Goal: Task Accomplishment & Management: Manage account settings

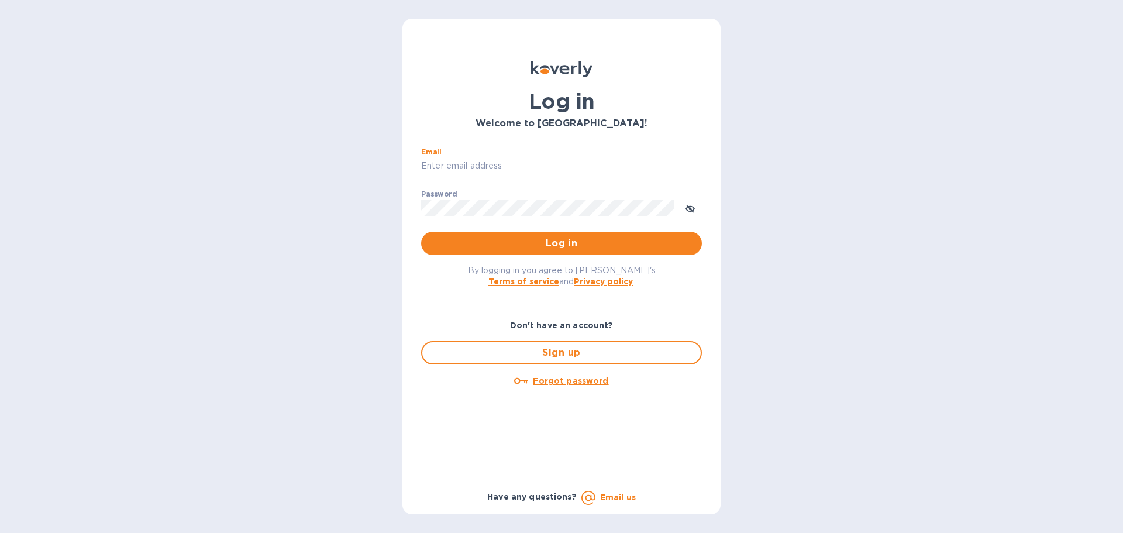
click at [457, 164] on input "Email" at bounding box center [561, 166] width 281 height 18
type input "megan.gores@cslexp.com"
click at [689, 208] on icon "toggle password visibility" at bounding box center [689, 208] width 9 height 9
click at [581, 251] on button "Log in" at bounding box center [561, 243] width 281 height 23
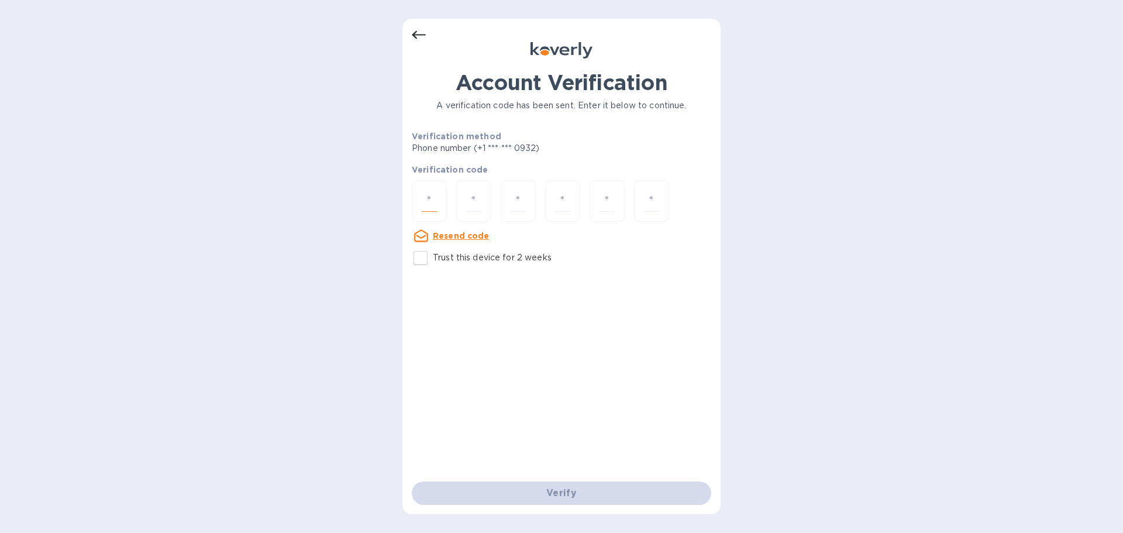
click at [429, 202] on input "number" at bounding box center [429, 201] width 15 height 22
type input "8"
type input "5"
type input "1"
type input "7"
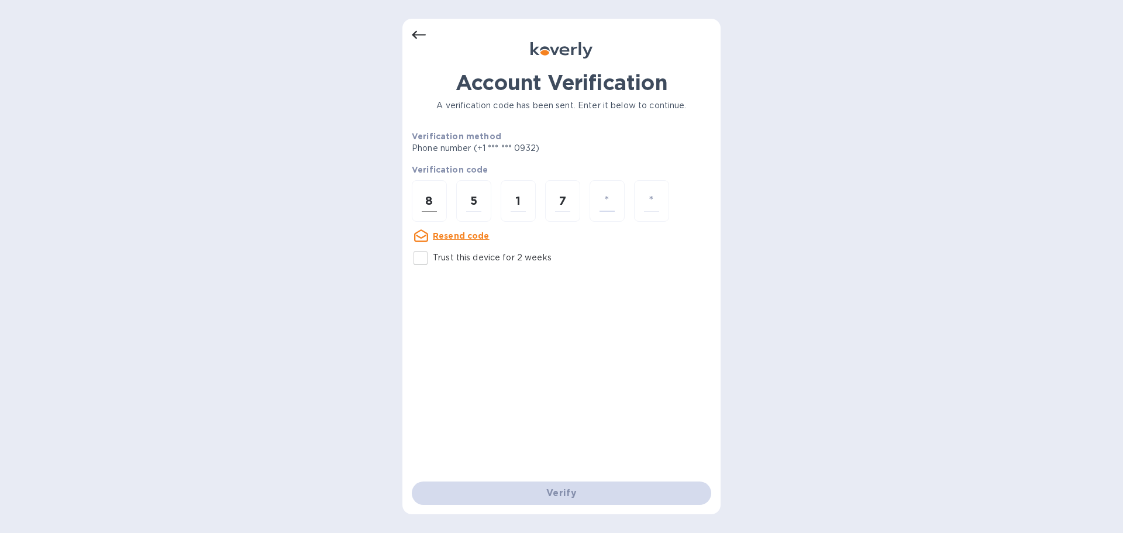
type input "3"
type input "0"
click at [436, 199] on input "number" at bounding box center [429, 201] width 15 height 22
type input "8"
type input "5"
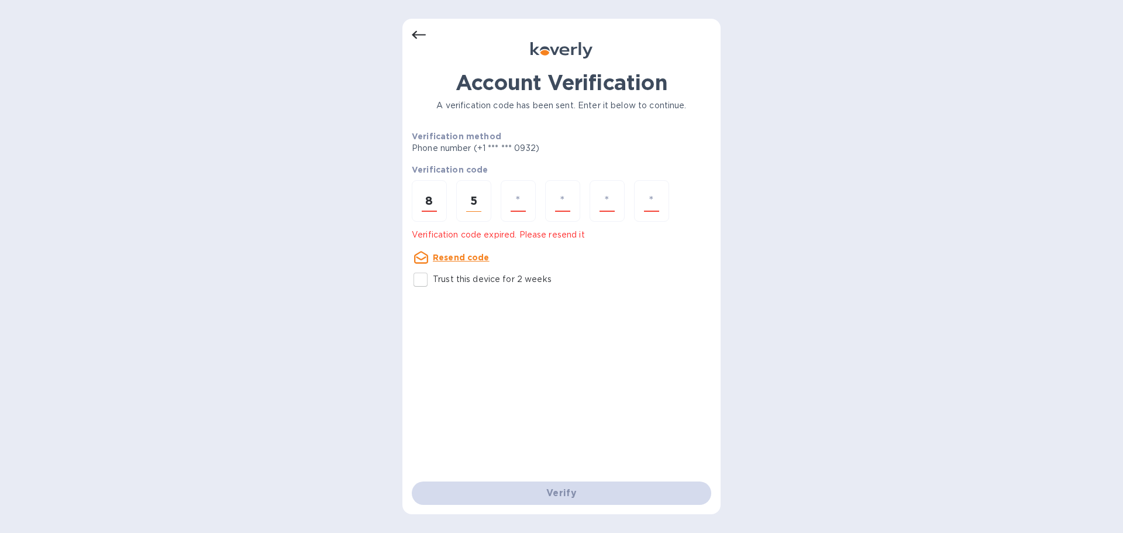
type input "1"
type input "7"
type input "3"
type input "0"
click at [458, 260] on u "Resend code" at bounding box center [461, 257] width 57 height 9
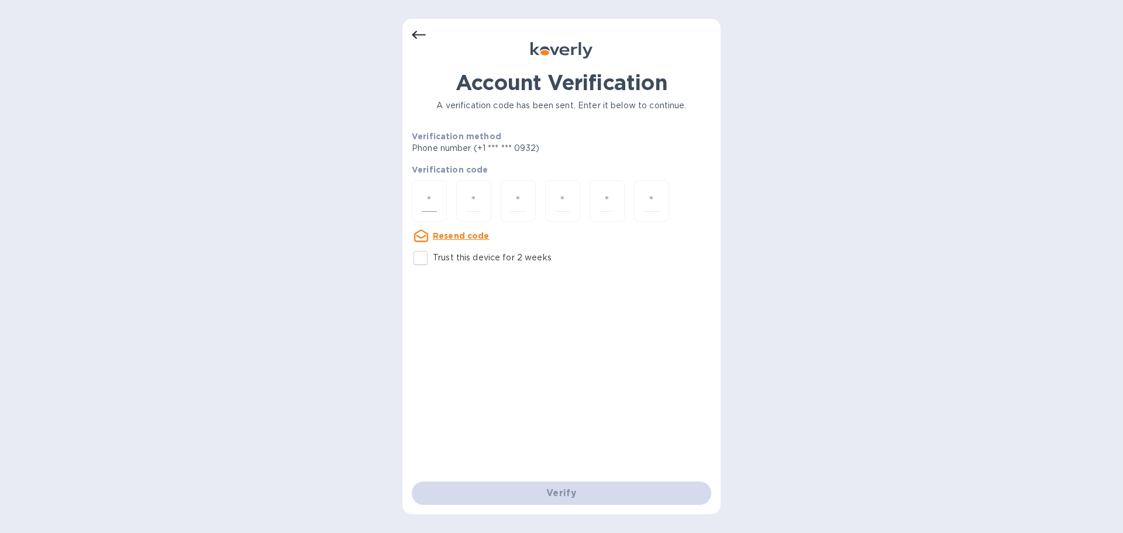
click at [432, 202] on input "number" at bounding box center [429, 201] width 15 height 22
type input "6"
type input "4"
type input "8"
type input "7"
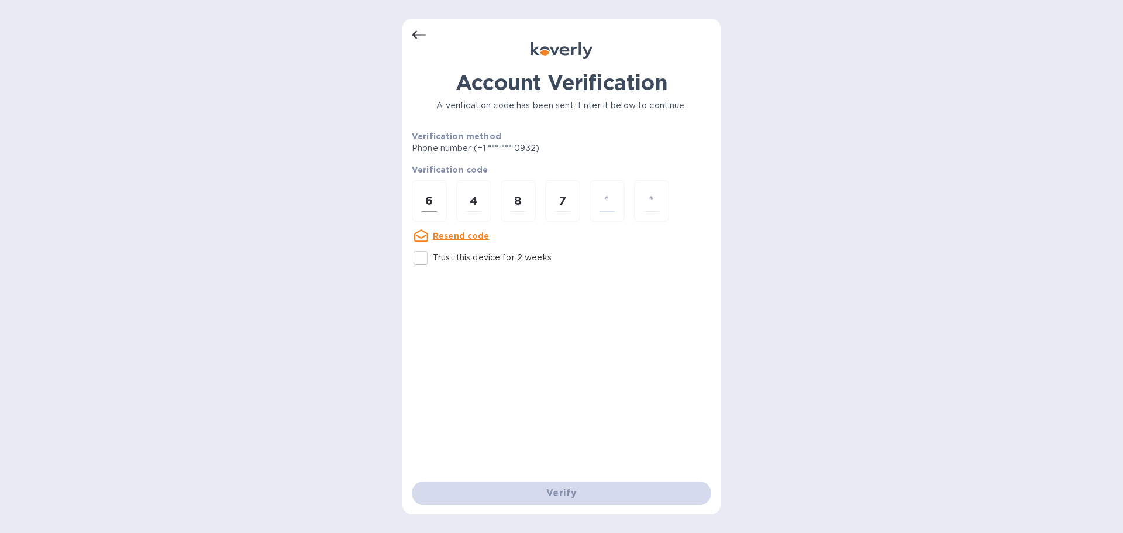
type input "3"
type input "7"
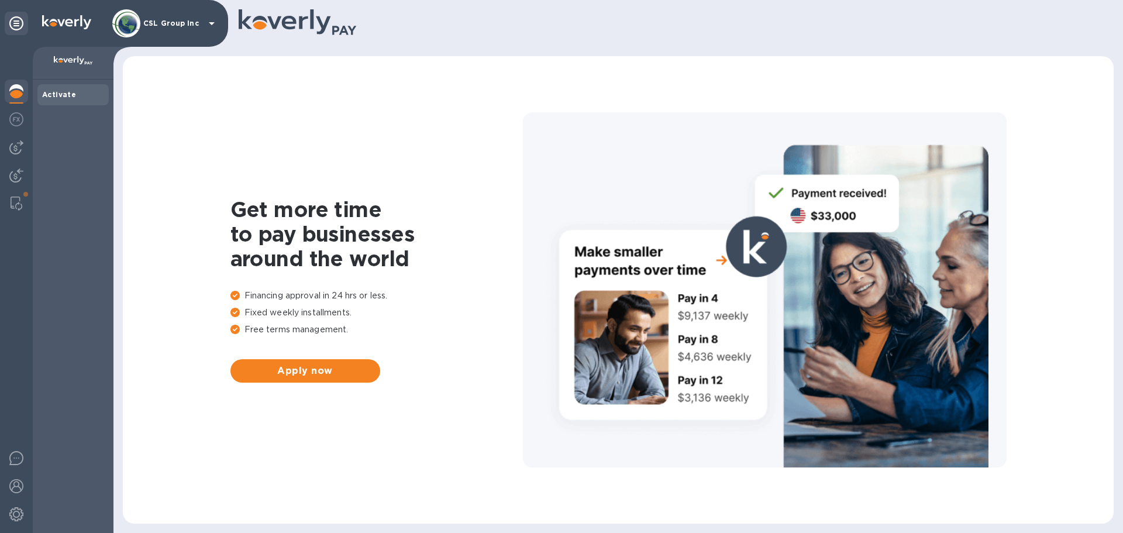
click at [67, 63] on img at bounding box center [73, 60] width 39 height 9
click at [198, 23] on p "CSL Group Inc" at bounding box center [172, 23] width 58 height 8
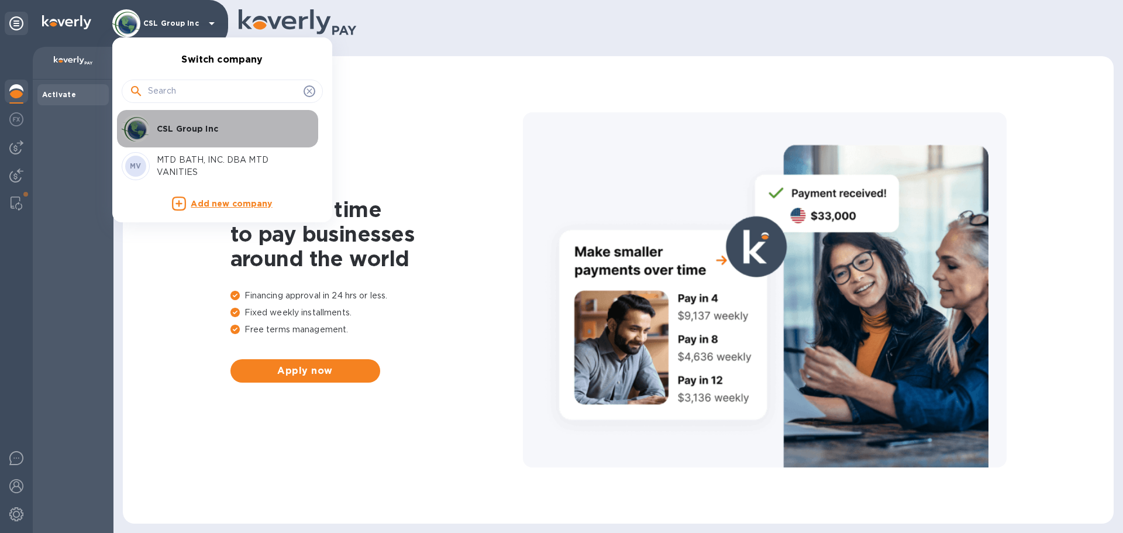
click at [183, 126] on p "CSL Group Inc" at bounding box center [230, 129] width 147 height 12
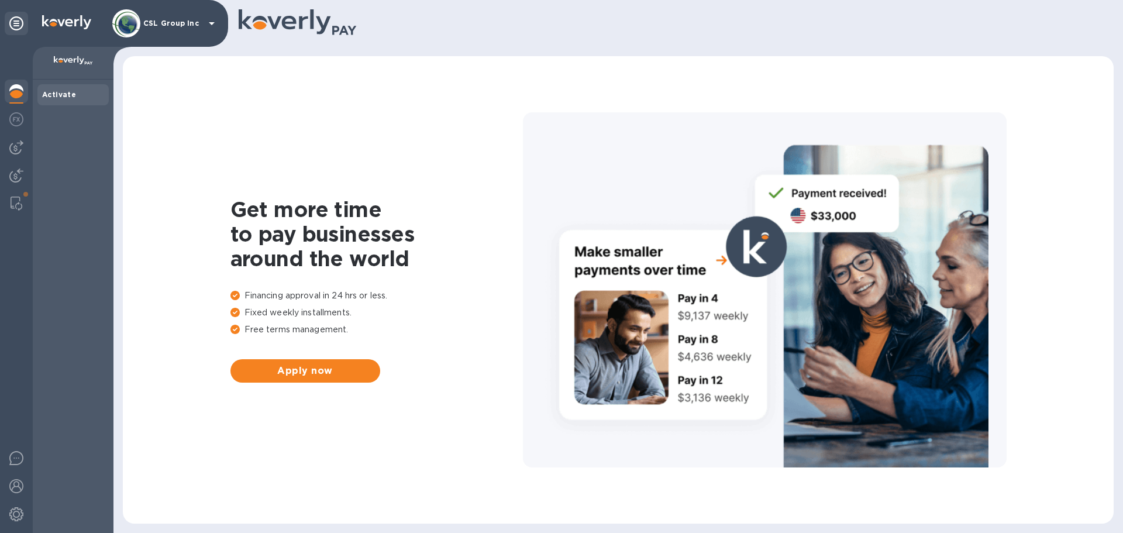
click at [54, 18] on img at bounding box center [66, 22] width 49 height 14
click at [9, 25] on icon at bounding box center [16, 23] width 14 height 14
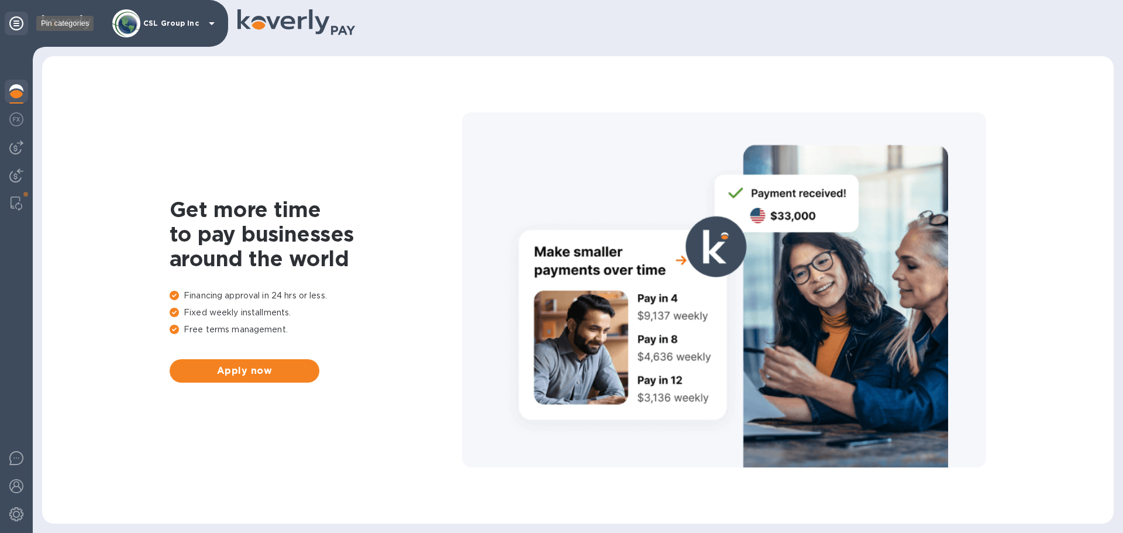
click at [9, 25] on icon at bounding box center [16, 23] width 14 height 14
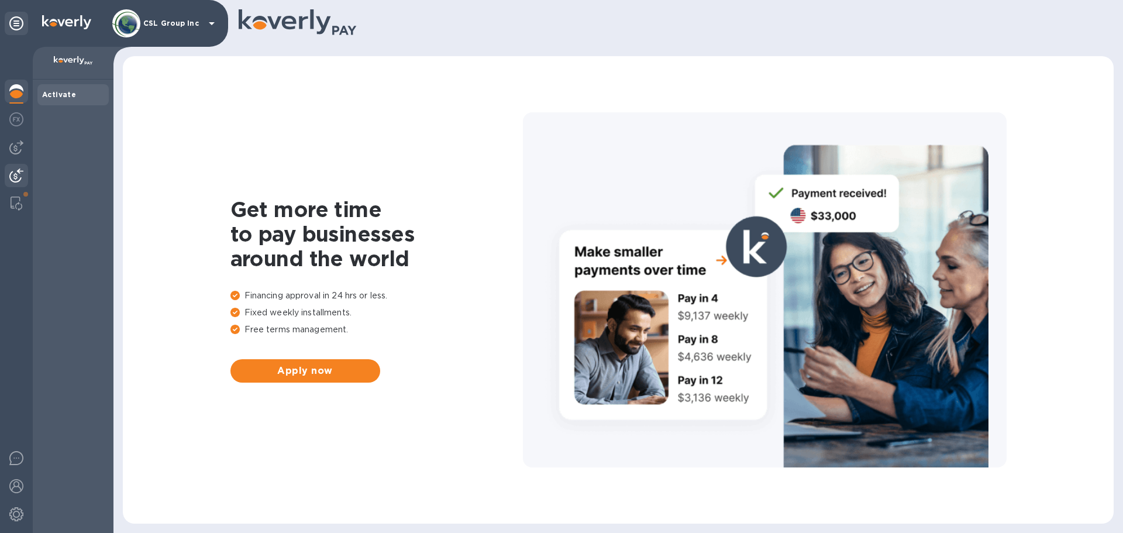
click at [13, 170] on img at bounding box center [16, 175] width 14 height 14
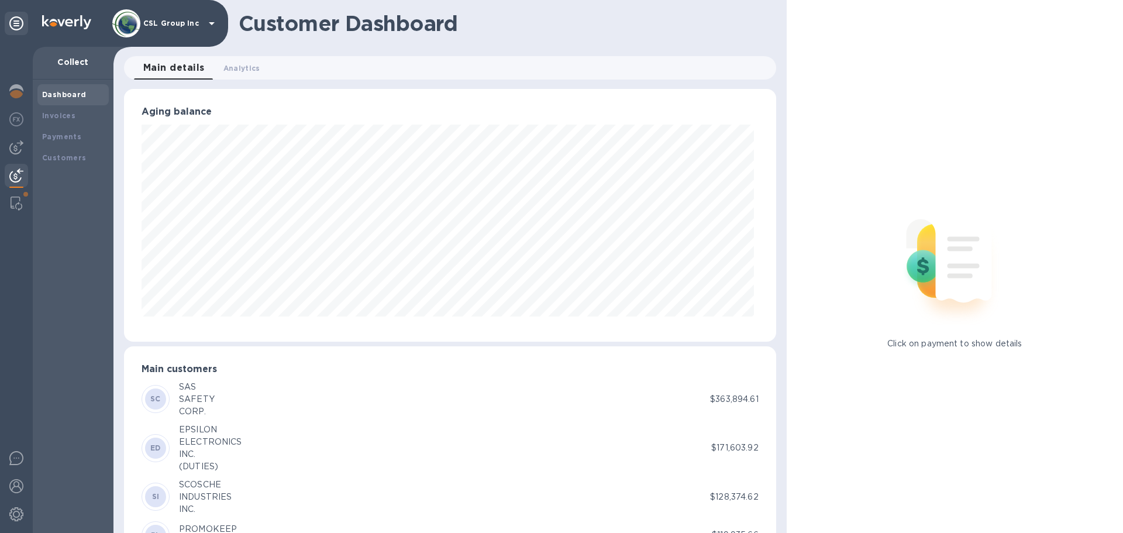
scroll to position [584543, 584148]
click at [153, 18] on div "CSL Group Inc" at bounding box center [165, 23] width 106 height 28
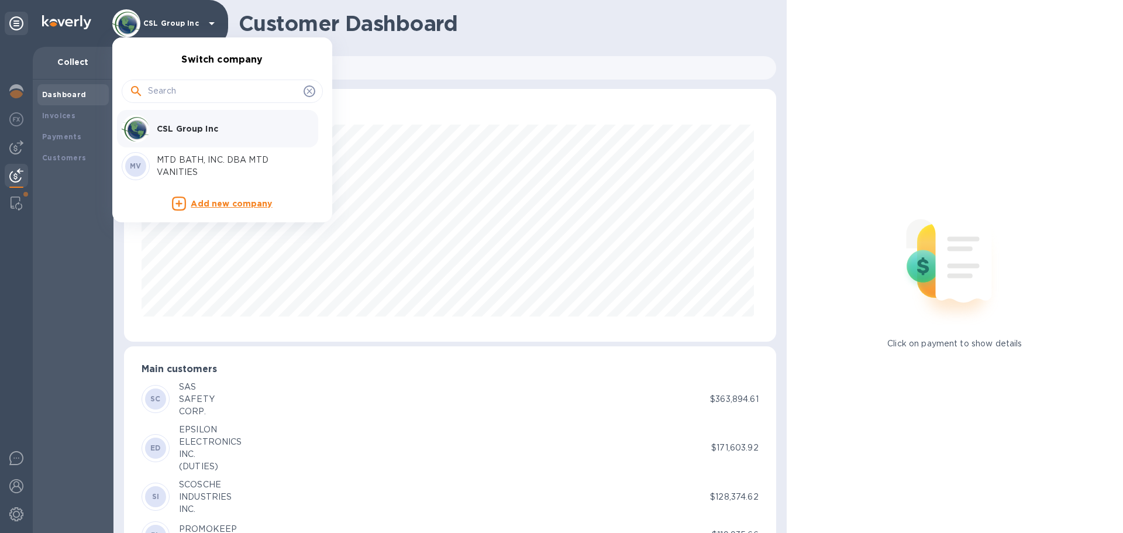
click at [56, 61] on div at bounding box center [561, 266] width 1123 height 533
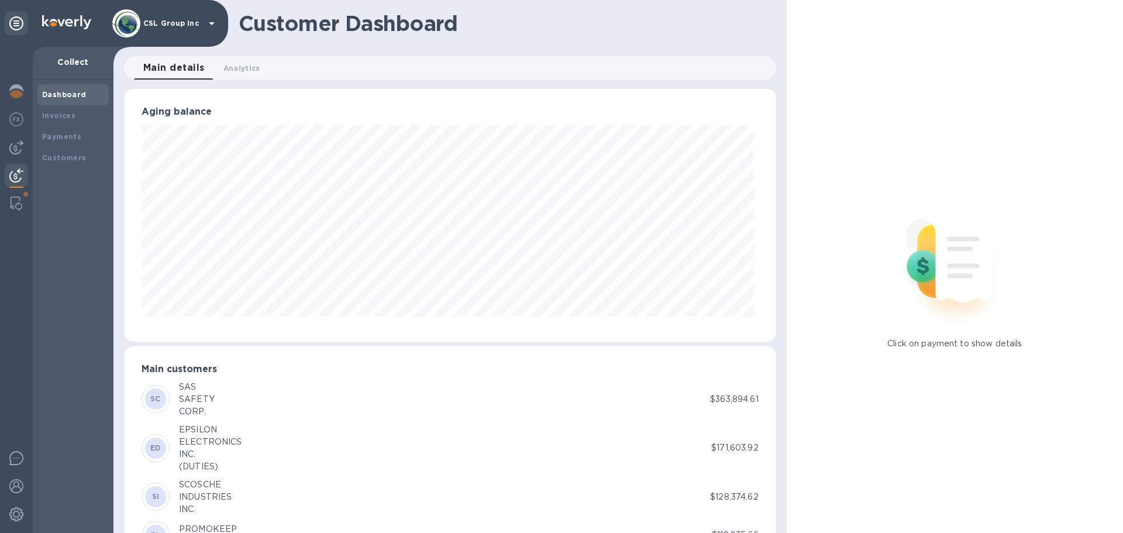
scroll to position [253, 647]
click at [23, 27] on div at bounding box center [16, 23] width 23 height 23
click at [57, 19] on img at bounding box center [66, 22] width 49 height 14
click at [298, 24] on h1 "Customer Dashboard" at bounding box center [503, 23] width 529 height 25
click at [12, 92] on img at bounding box center [16, 91] width 14 height 14
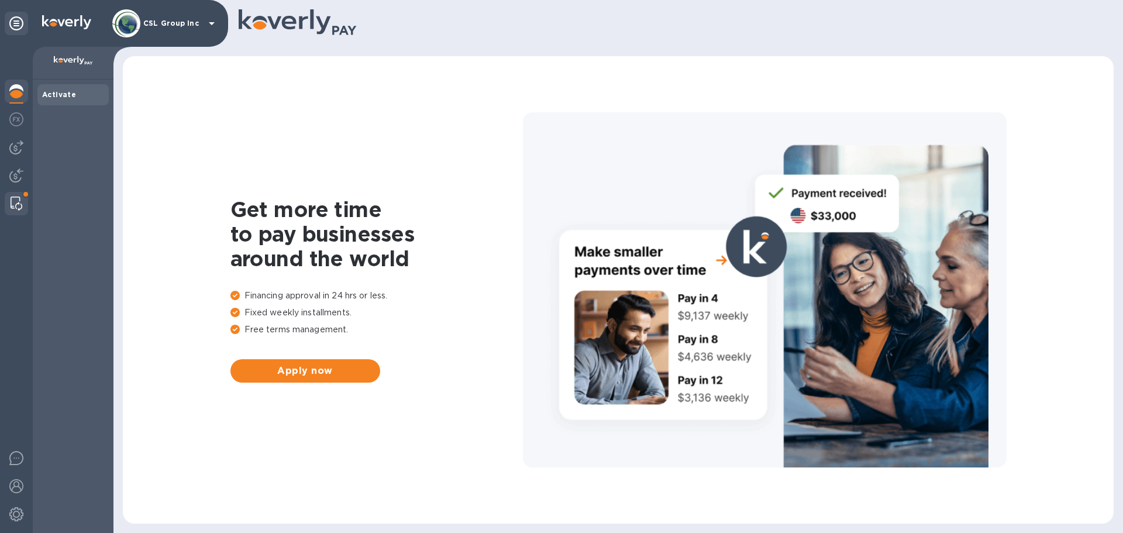
click at [15, 196] on div at bounding box center [16, 203] width 21 height 23
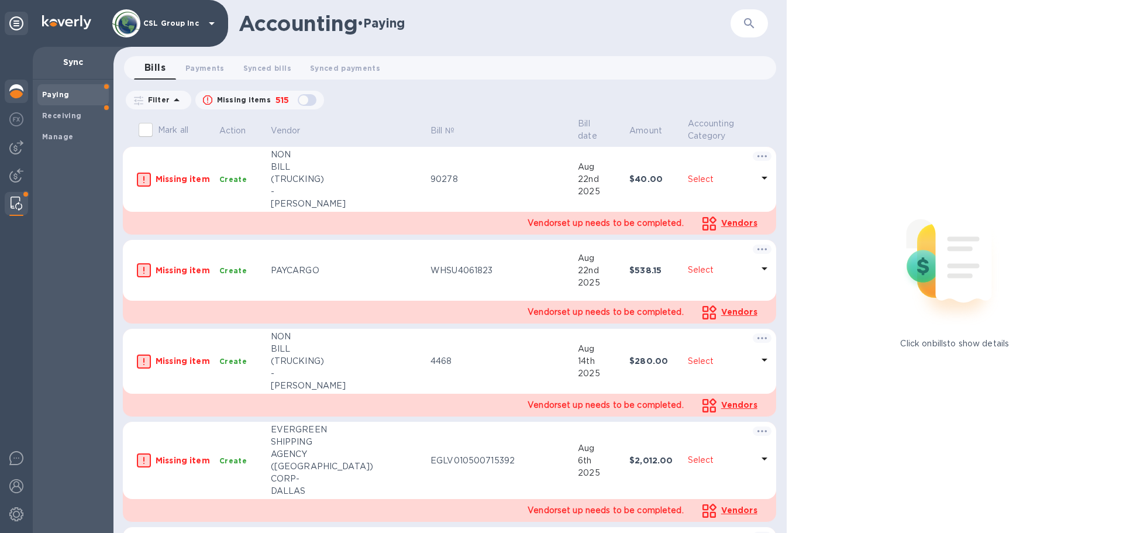
click at [21, 94] on img at bounding box center [16, 91] width 14 height 14
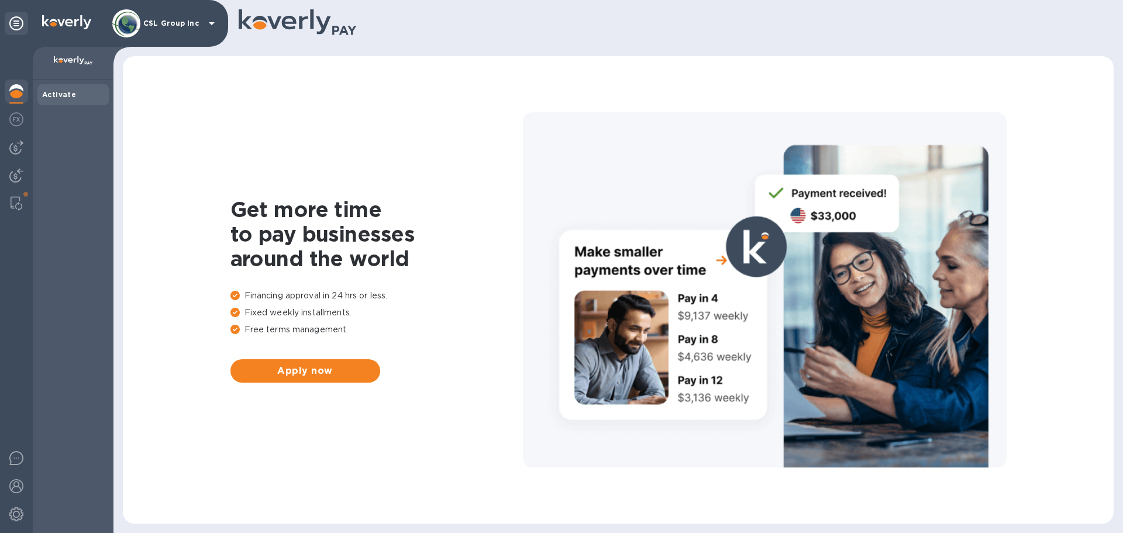
click at [57, 63] on img at bounding box center [73, 60] width 39 height 9
click at [164, 22] on p "CSL Group Inc" at bounding box center [172, 23] width 58 height 8
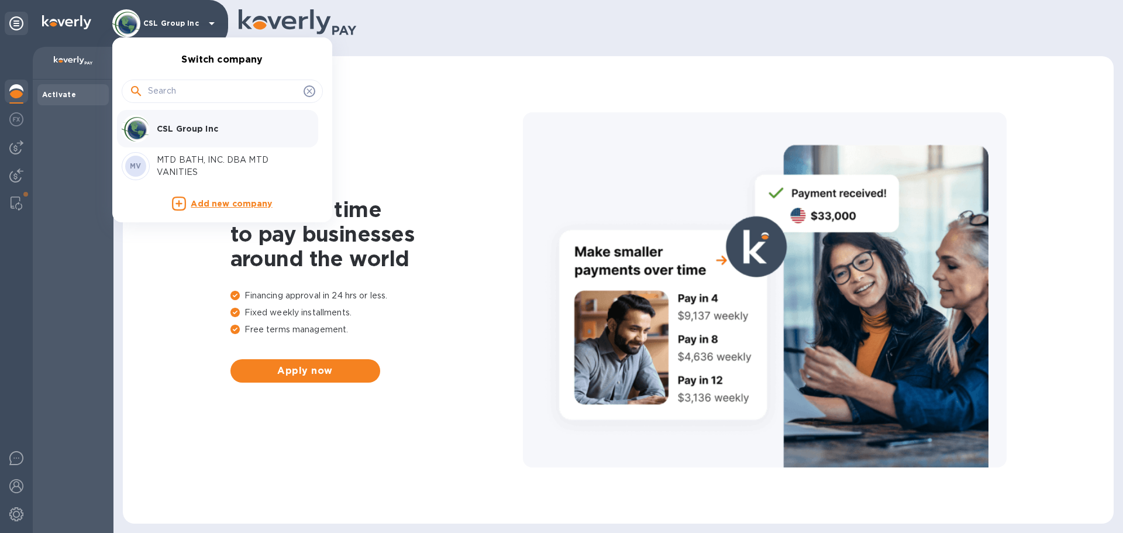
click at [65, 22] on div at bounding box center [561, 266] width 1123 height 533
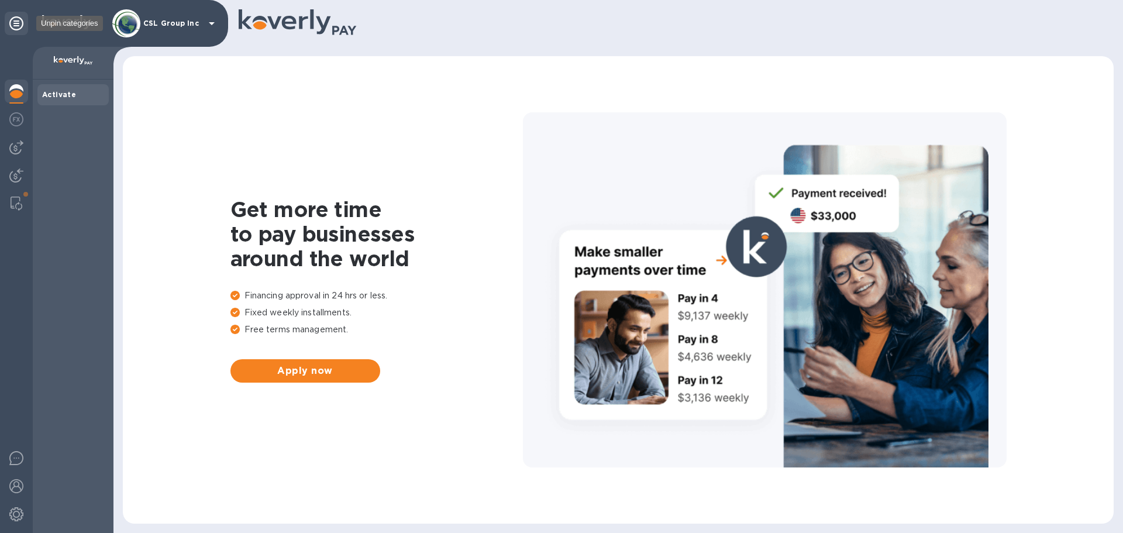
click at [14, 22] on icon at bounding box center [16, 23] width 14 height 14
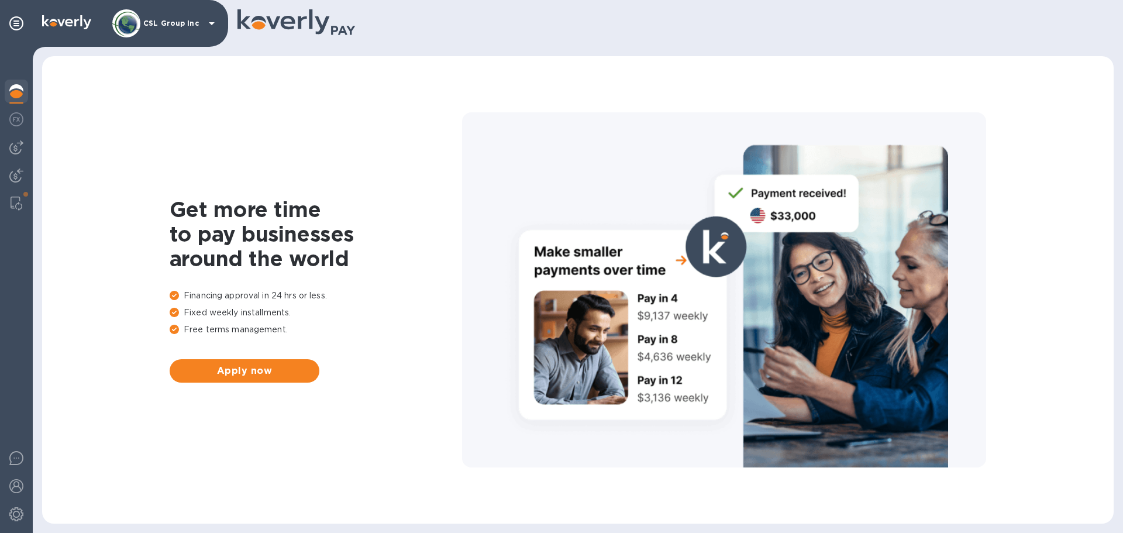
click at [603, 206] on div at bounding box center [724, 289] width 524 height 355
click at [792, 190] on div at bounding box center [724, 289] width 524 height 355
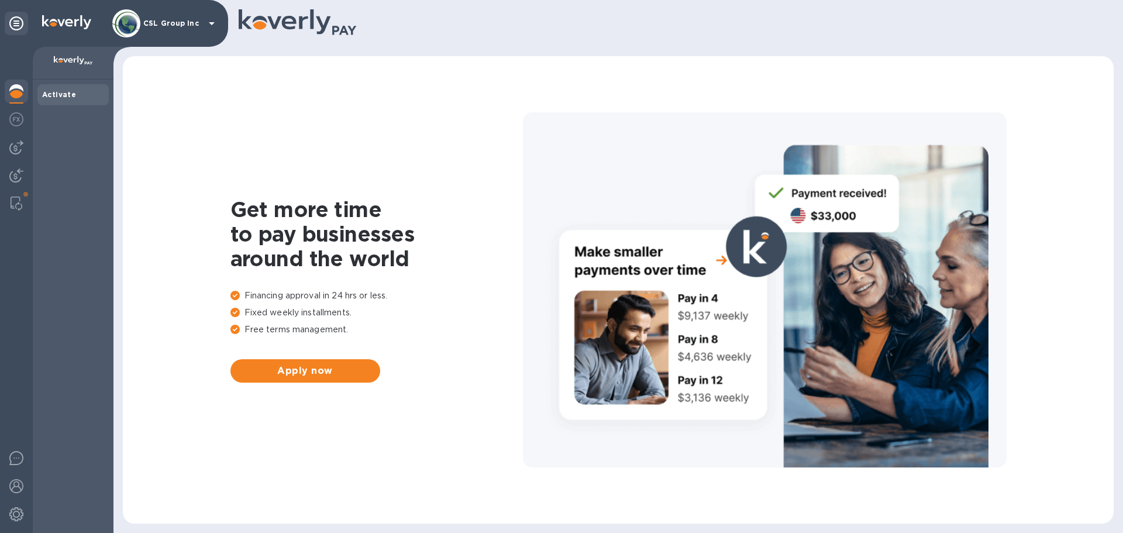
click at [50, 61] on p at bounding box center [73, 62] width 62 height 12
click at [11, 25] on icon at bounding box center [16, 23] width 14 height 14
click at [57, 16] on img at bounding box center [66, 22] width 49 height 14
click at [20, 25] on icon at bounding box center [16, 23] width 14 height 14
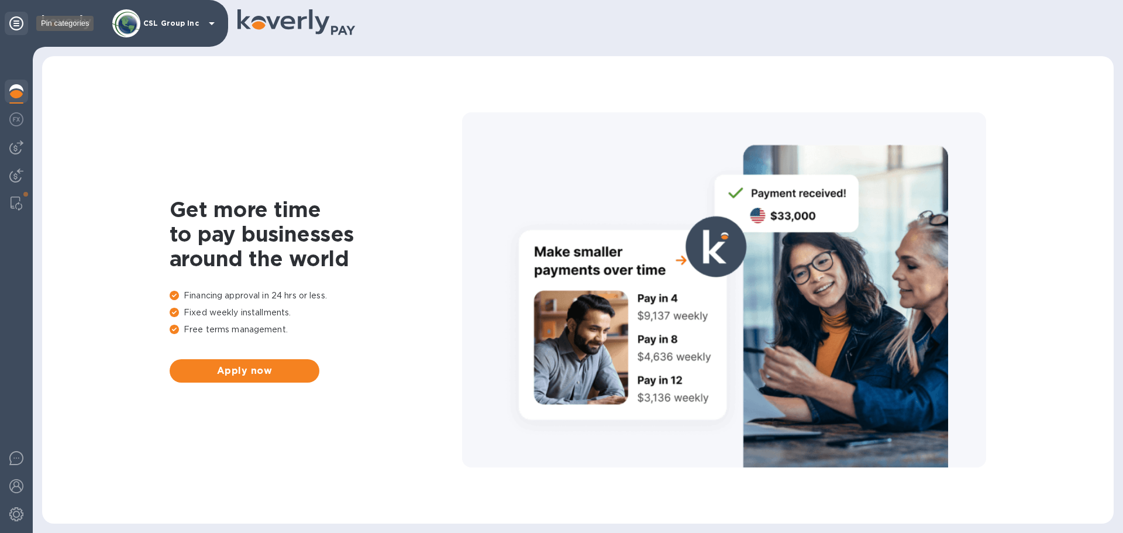
click at [20, 25] on icon at bounding box center [16, 23] width 14 height 14
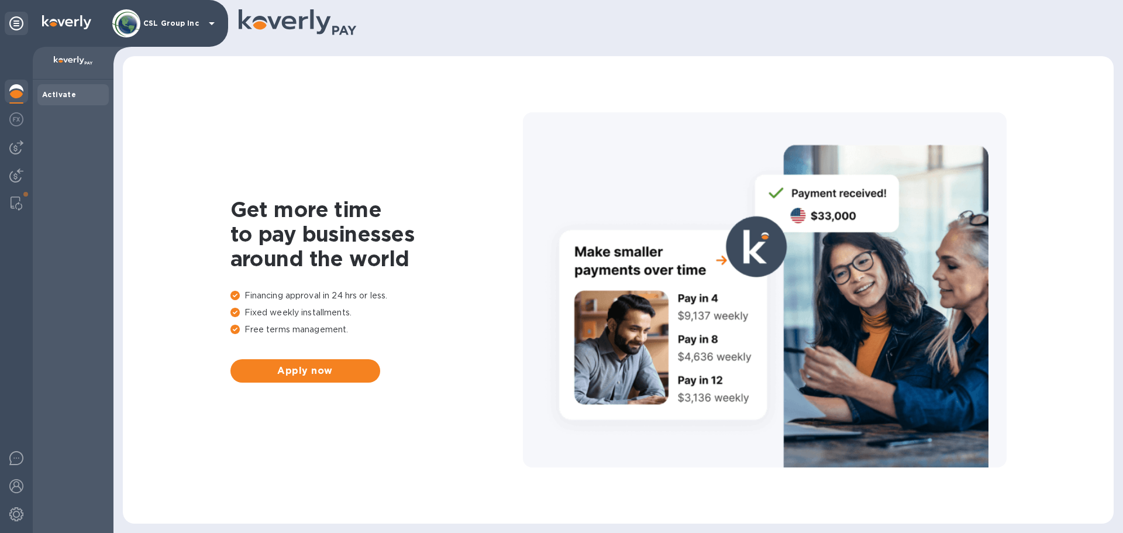
click at [74, 61] on img at bounding box center [73, 60] width 39 height 9
click at [129, 16] on img at bounding box center [126, 23] width 28 height 28
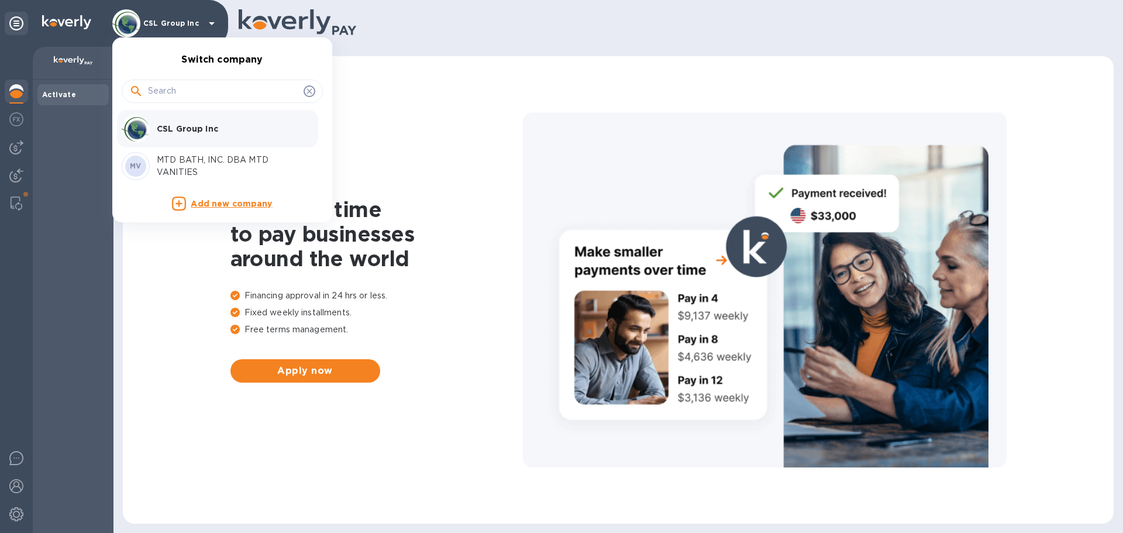
click at [184, 134] on p "CSL Group Inc" at bounding box center [230, 129] width 147 height 12
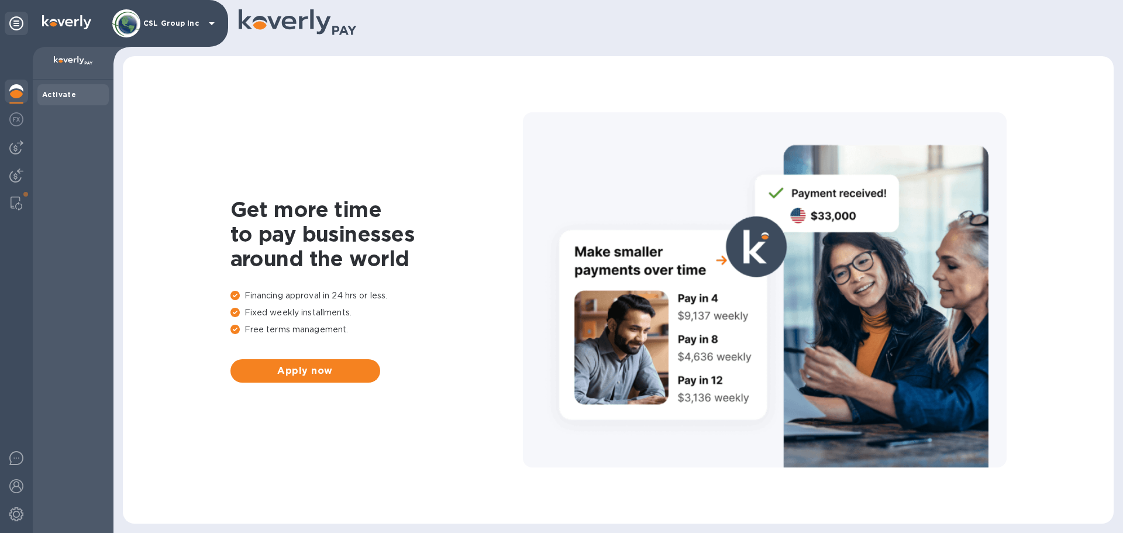
click at [295, 34] on icon at bounding box center [298, 23] width 119 height 29
click at [274, 7] on div at bounding box center [617, 23] width 1009 height 47
click at [23, 112] on div at bounding box center [16, 121] width 23 height 26
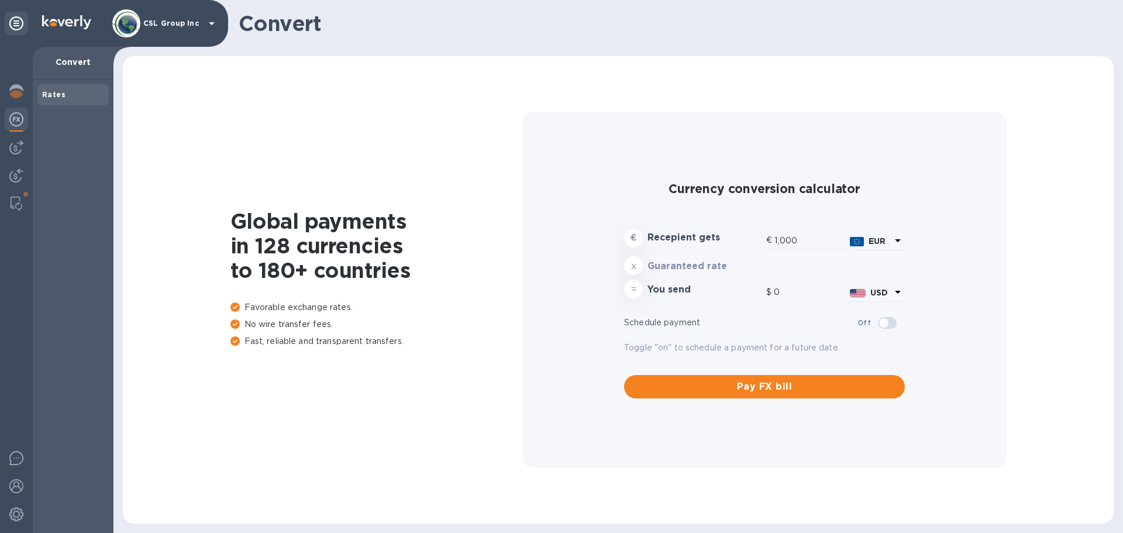
type input "1,171.64"
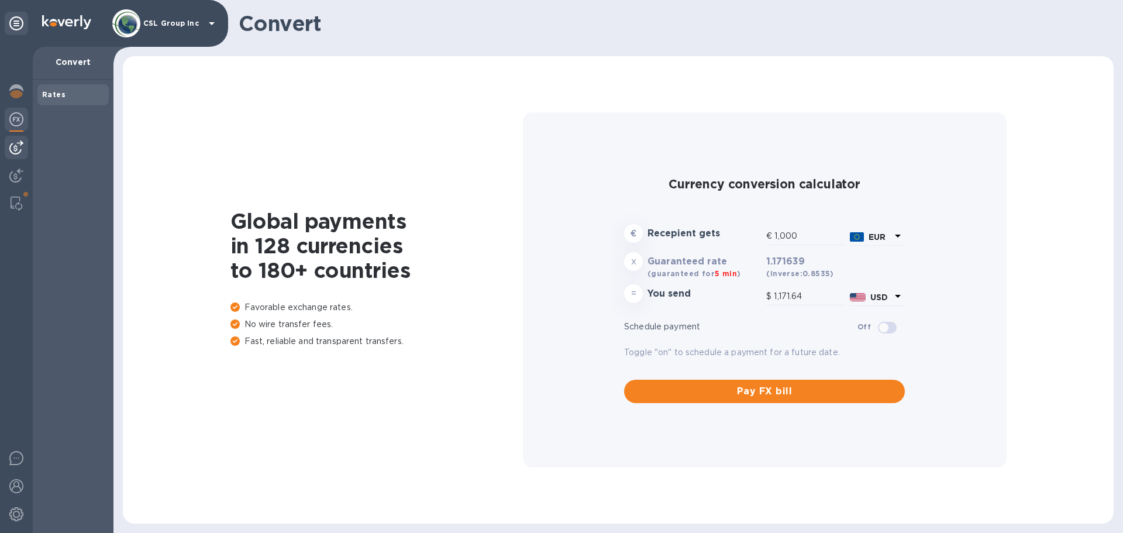
click at [19, 144] on img at bounding box center [16, 147] width 14 height 14
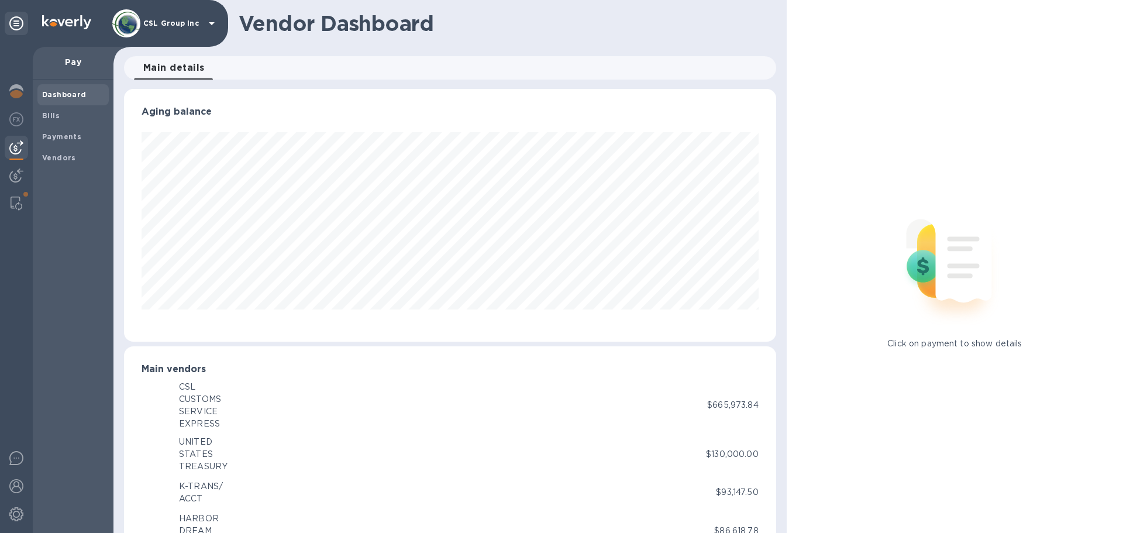
scroll to position [253, 647]
click at [13, 197] on img at bounding box center [17, 203] width 12 height 14
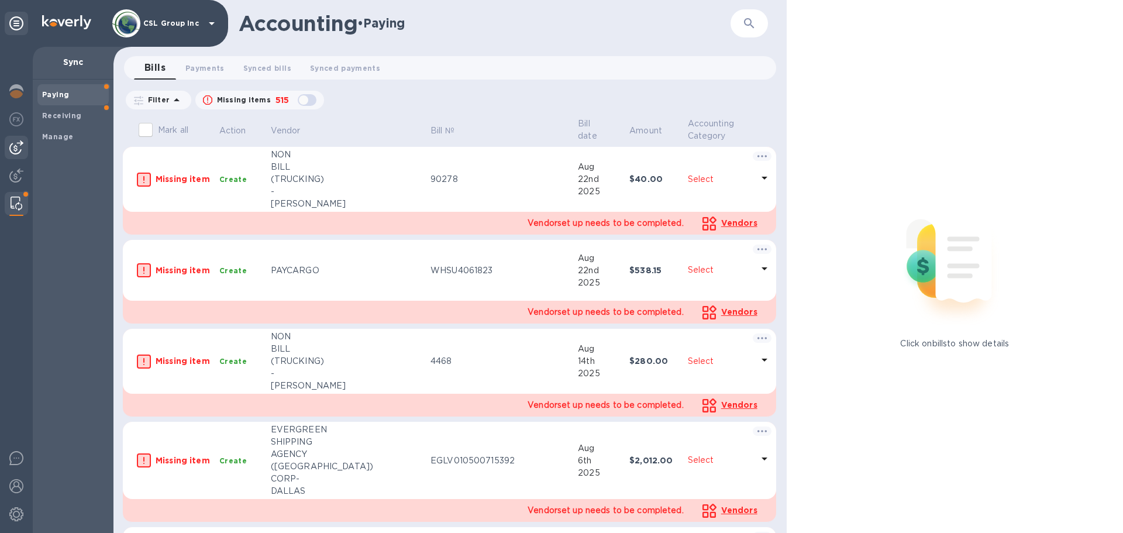
click at [16, 149] on img at bounding box center [16, 147] width 14 height 14
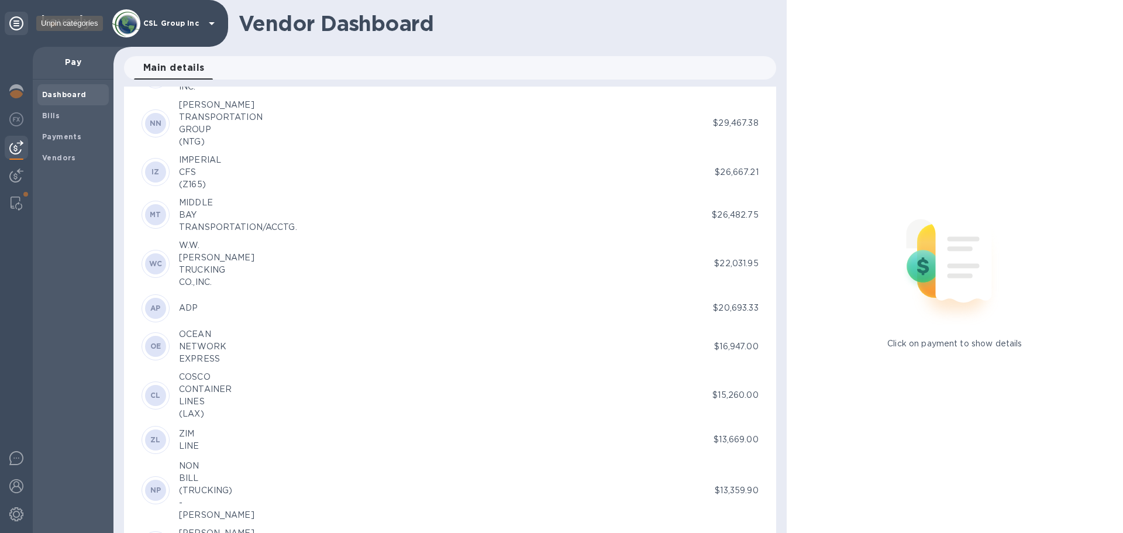
scroll to position [253, 647]
click at [53, 22] on img at bounding box center [66, 22] width 49 height 14
click at [22, 23] on icon at bounding box center [16, 23] width 14 height 14
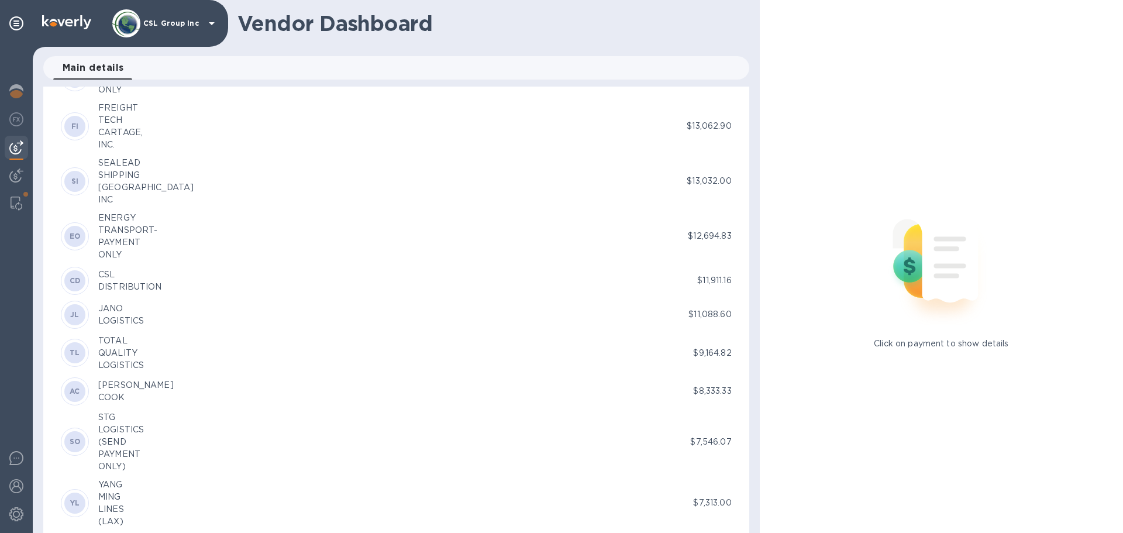
scroll to position [1404, 0]
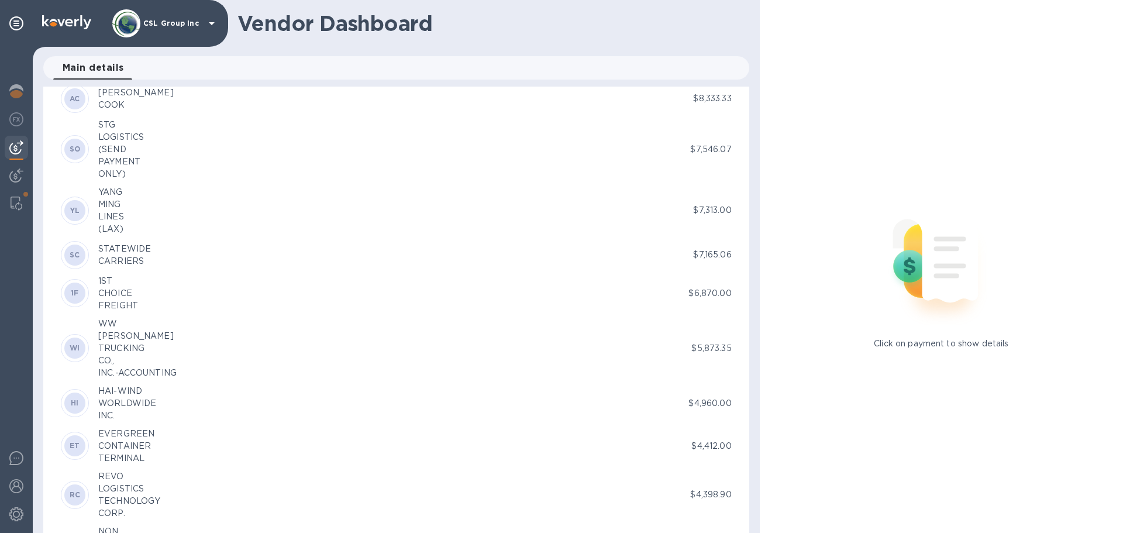
click at [922, 247] on img at bounding box center [941, 260] width 154 height 154
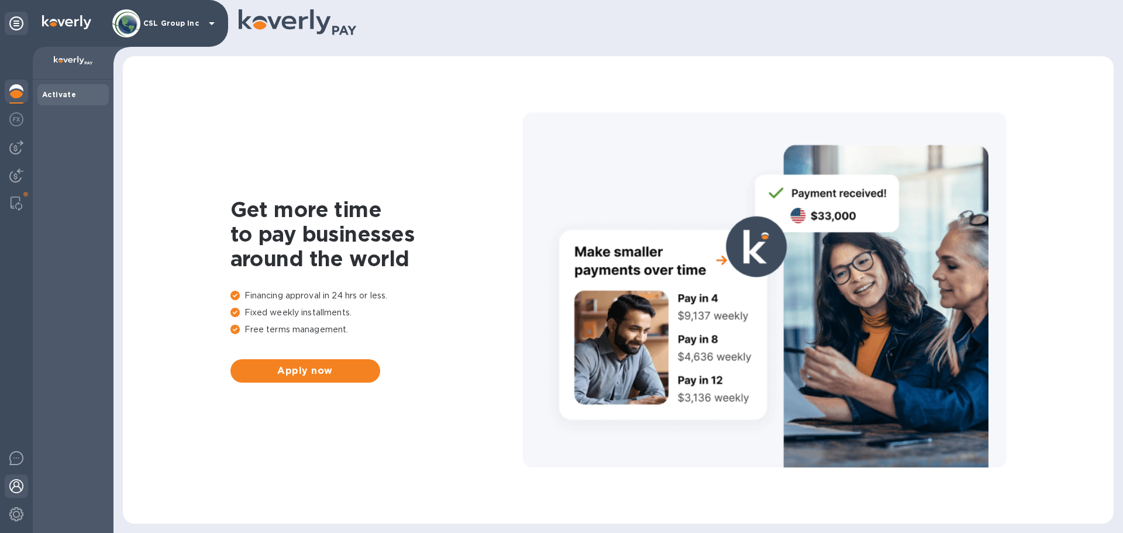
click at [13, 484] on img at bounding box center [16, 486] width 14 height 14
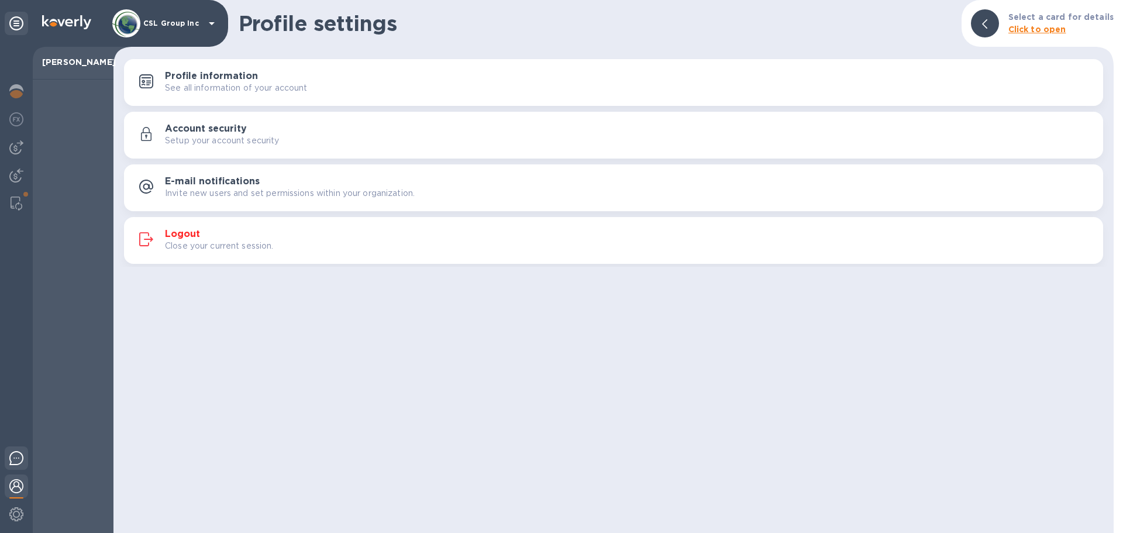
click at [18, 463] on img at bounding box center [16, 458] width 14 height 14
click at [13, 18] on icon at bounding box center [16, 23] width 14 height 14
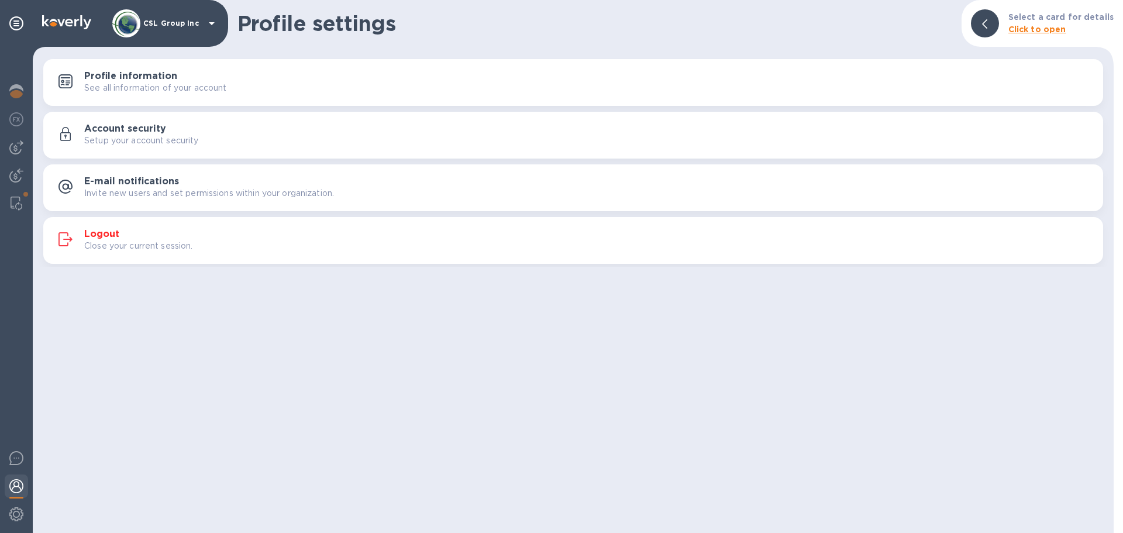
click at [47, 19] on img at bounding box center [66, 22] width 49 height 14
click at [14, 16] on div at bounding box center [16, 23] width 23 height 23
click at [175, 23] on p "CSL Group Inc" at bounding box center [172, 23] width 58 height 8
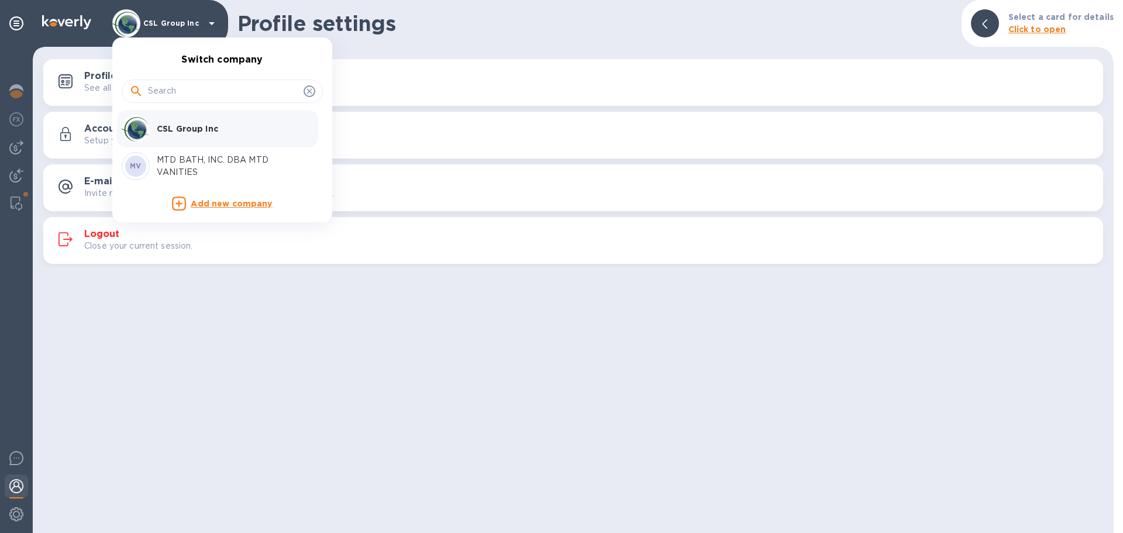
click at [18, 91] on div at bounding box center [561, 266] width 1123 height 533
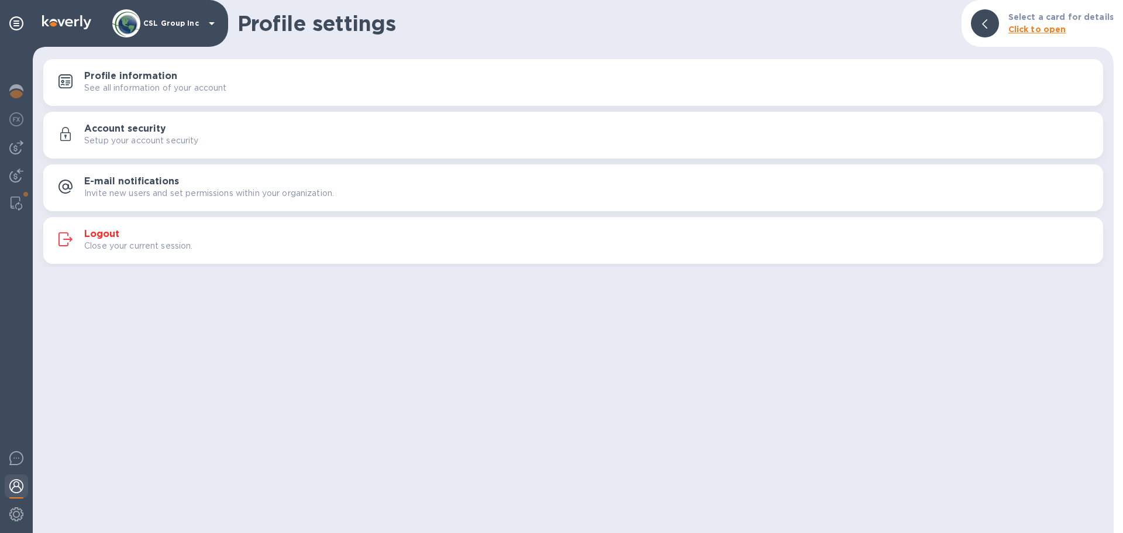
click at [18, 91] on img at bounding box center [16, 91] width 14 height 14
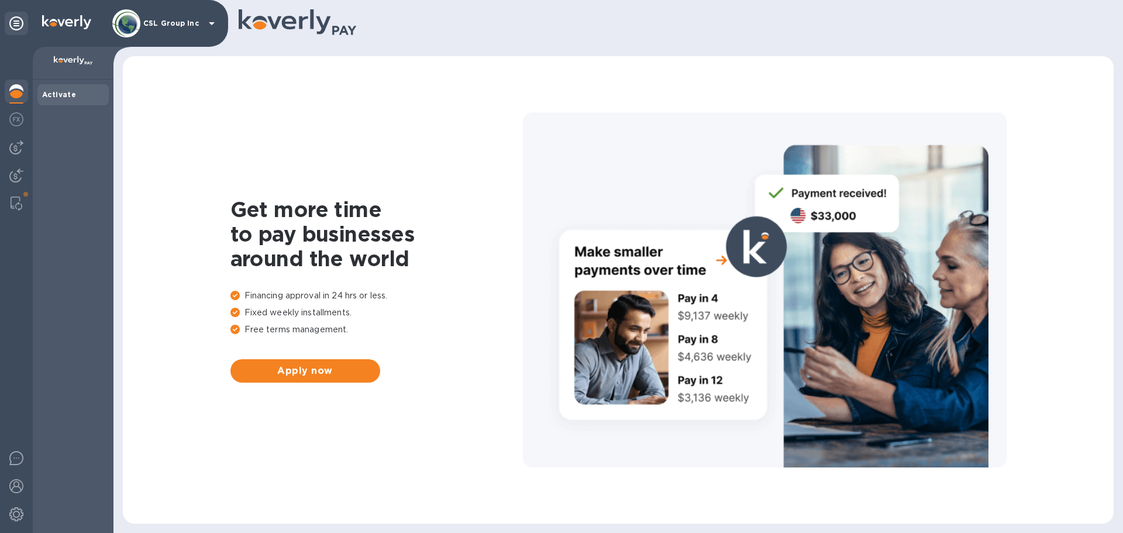
click at [314, 249] on h1 "Get more time to pay businesses around the world" at bounding box center [376, 234] width 292 height 74
click at [809, 227] on div at bounding box center [765, 289] width 484 height 355
click at [557, 425] on div at bounding box center [765, 289] width 484 height 355
click at [592, 291] on div at bounding box center [765, 289] width 484 height 355
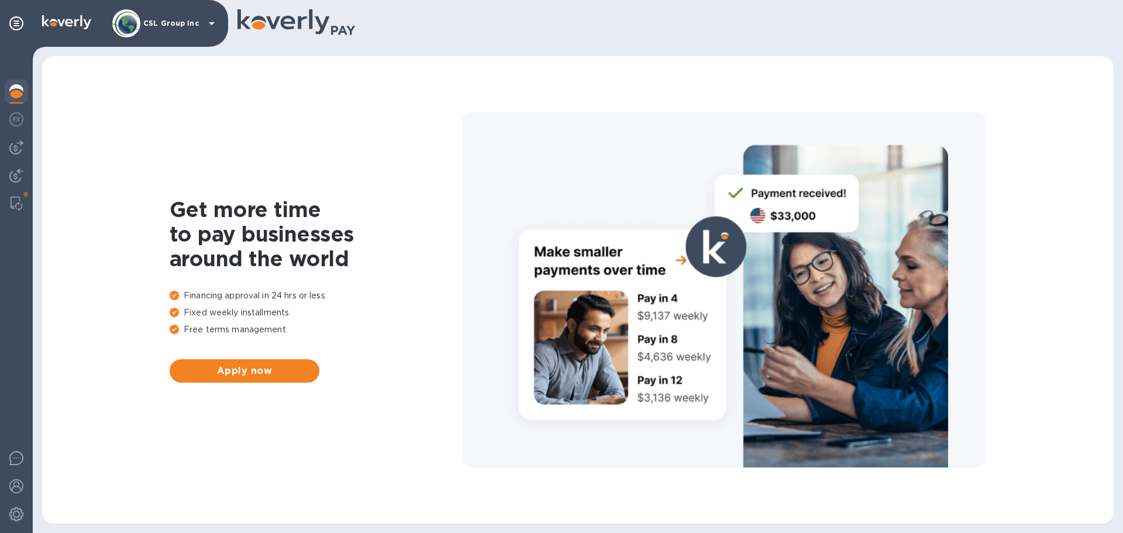
click at [301, 37] on icon at bounding box center [296, 23] width 119 height 29
click at [288, 9] on icon at bounding box center [296, 23] width 119 height 29
click at [158, 22] on p "CSL Group Inc" at bounding box center [172, 23] width 58 height 8
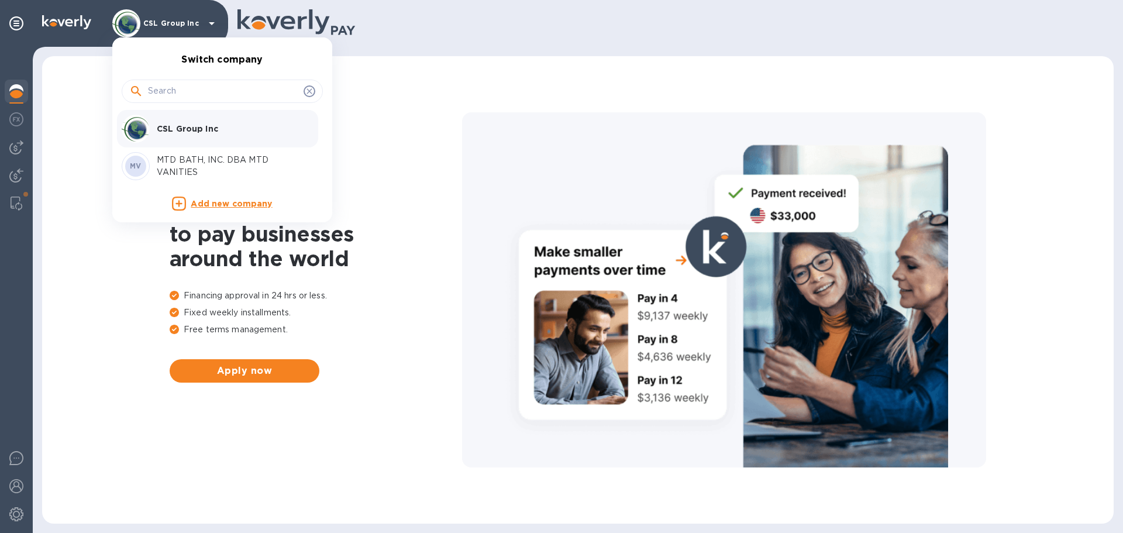
click at [16, 194] on div at bounding box center [561, 266] width 1123 height 533
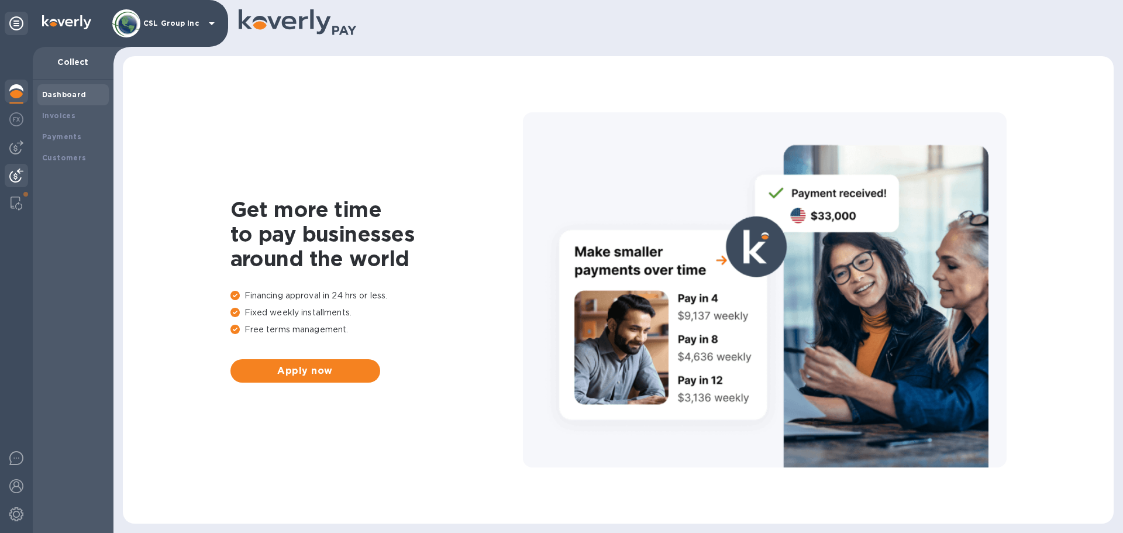
click at [53, 90] on b "Dashboard" at bounding box center [64, 94] width 44 height 9
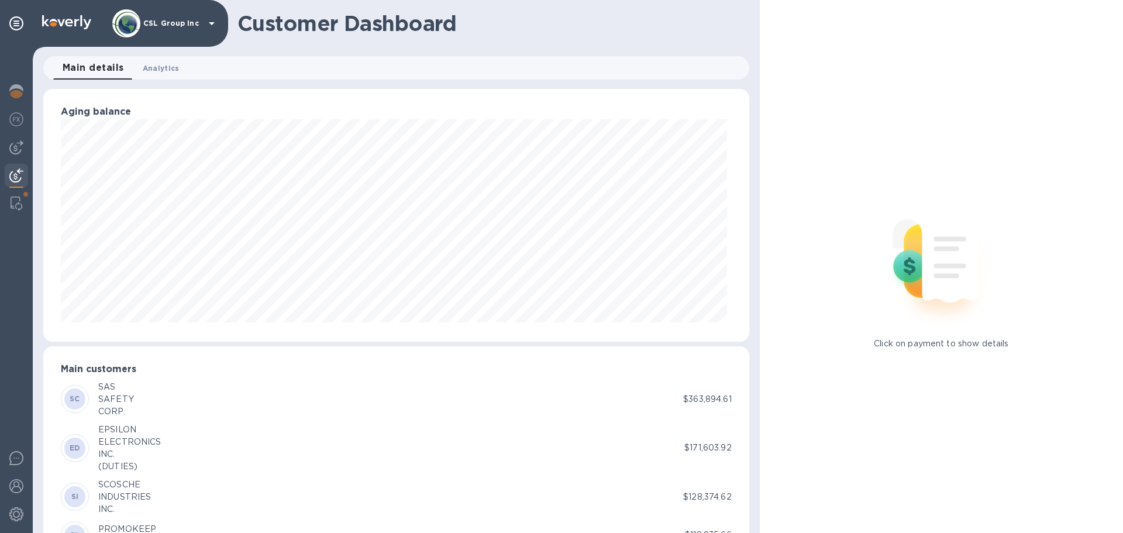
click at [147, 66] on span "Analytics 0" at bounding box center [161, 68] width 37 height 12
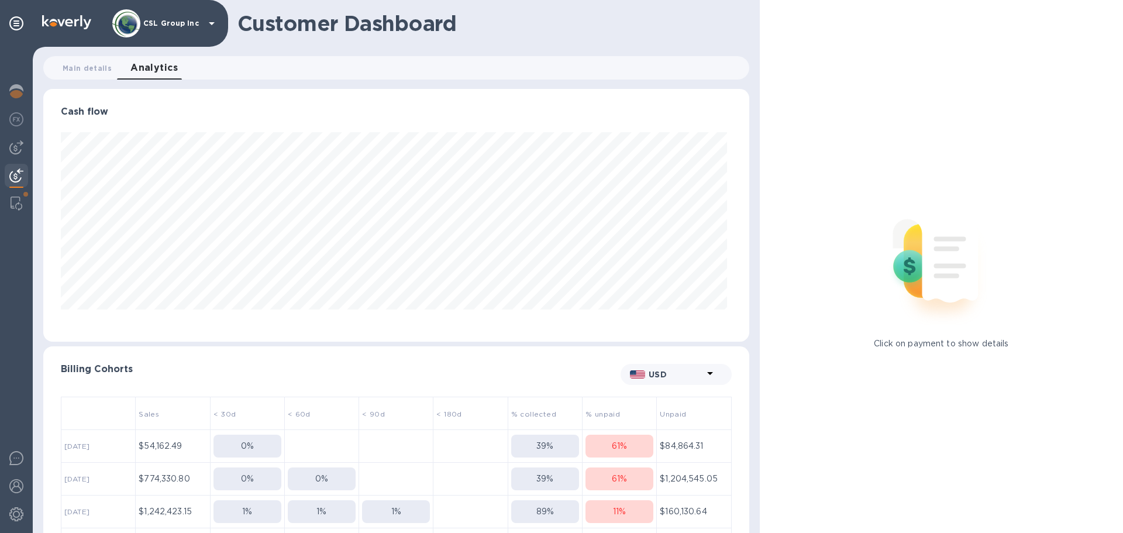
scroll to position [253, 701]
click at [81, 65] on span "Main details 0" at bounding box center [87, 68] width 49 height 12
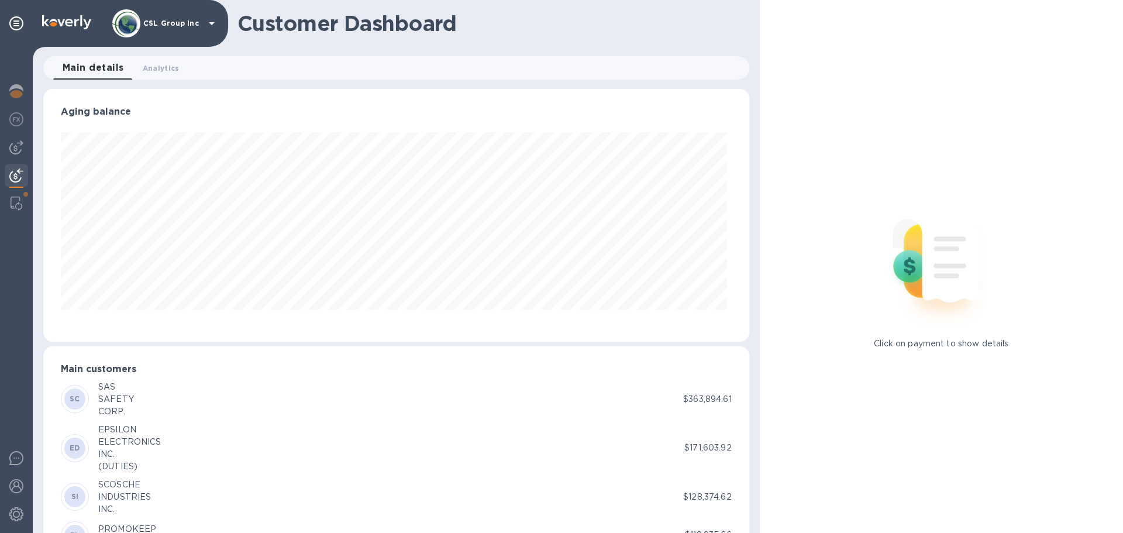
scroll to position [253, 701]
click at [165, 22] on p "CSL Group Inc" at bounding box center [172, 23] width 58 height 8
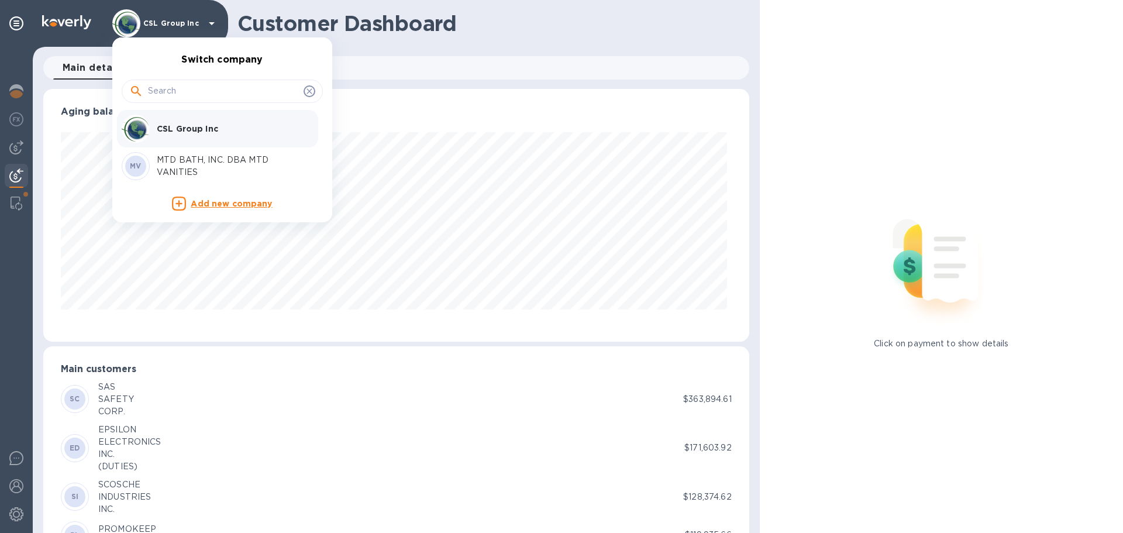
click at [20, 89] on div at bounding box center [561, 266] width 1123 height 533
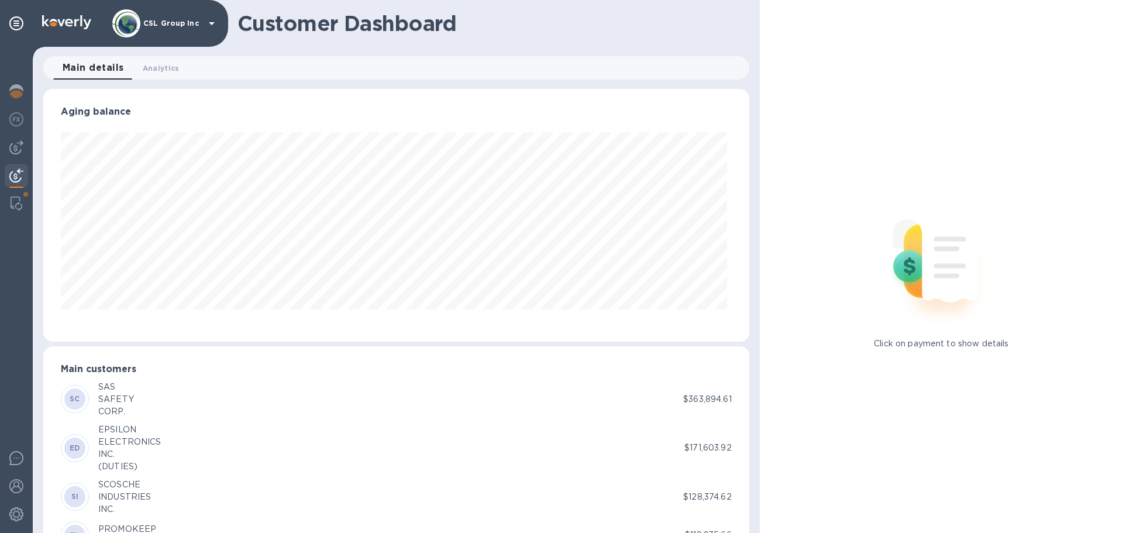
click at [20, 89] on img at bounding box center [16, 91] width 14 height 14
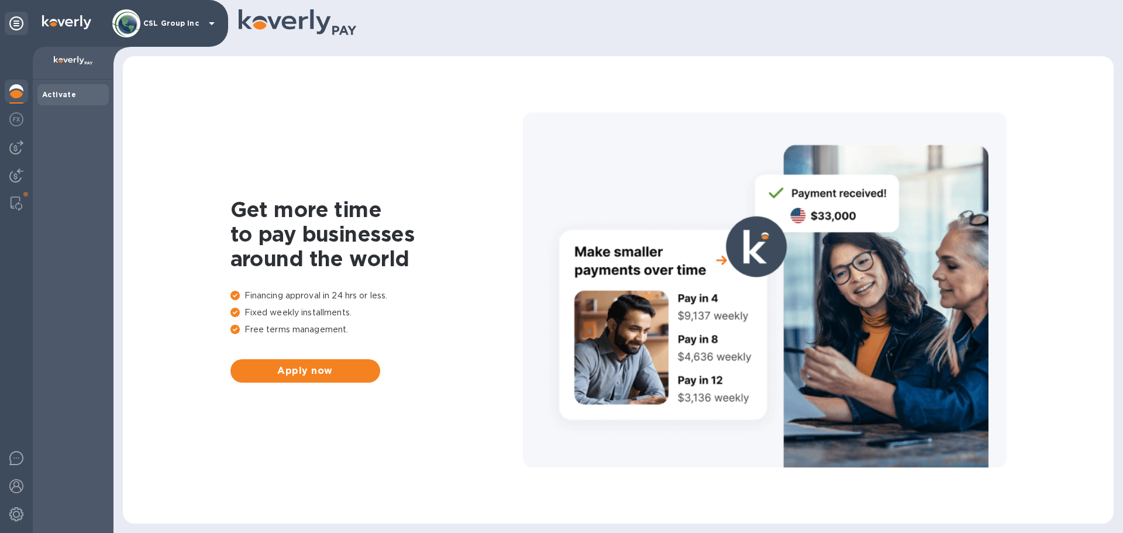
click at [20, 89] on img at bounding box center [16, 91] width 14 height 14
click at [61, 112] on b "Receiving" at bounding box center [62, 115] width 40 height 9
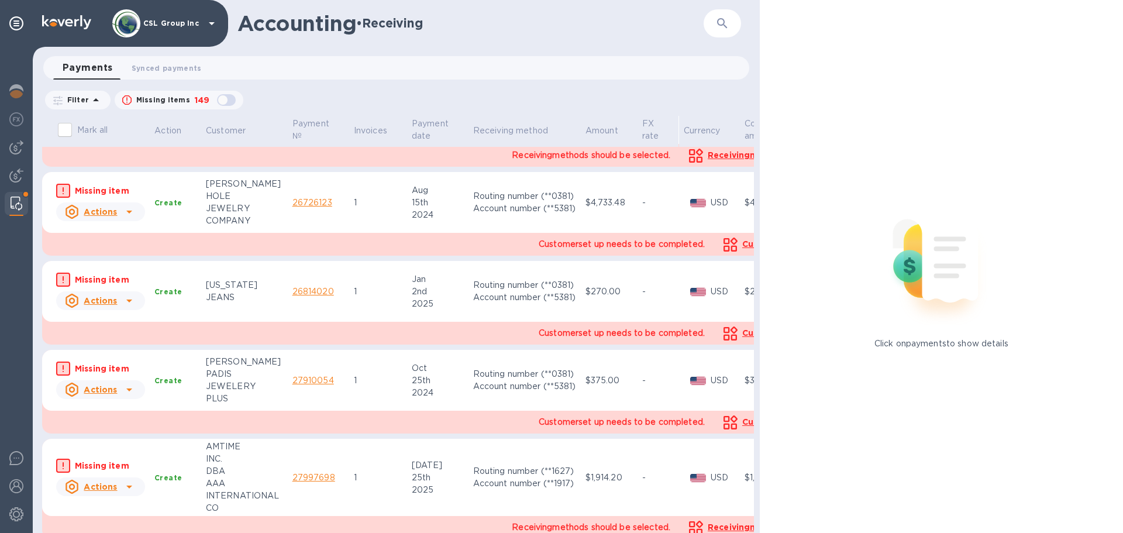
scroll to position [3665, 0]
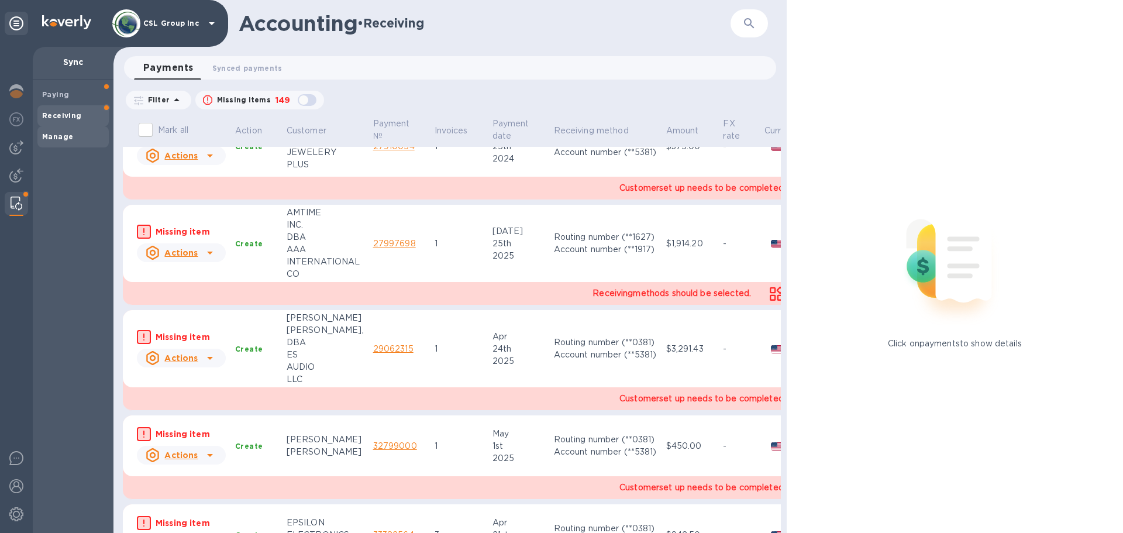
click at [61, 131] on span "Manage" at bounding box center [57, 137] width 31 height 12
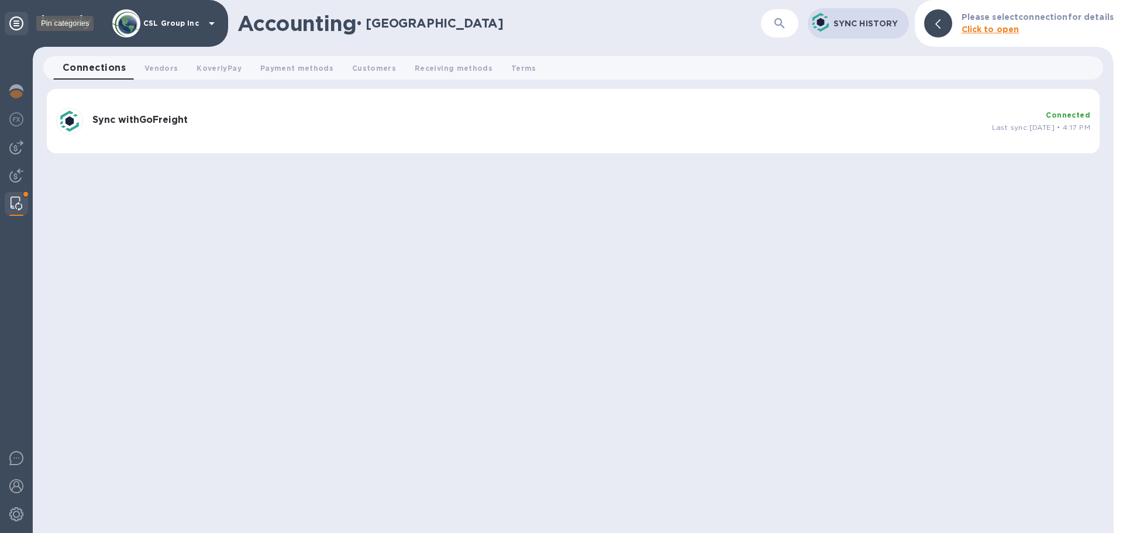
click at [14, 25] on icon at bounding box center [16, 23] width 14 height 14
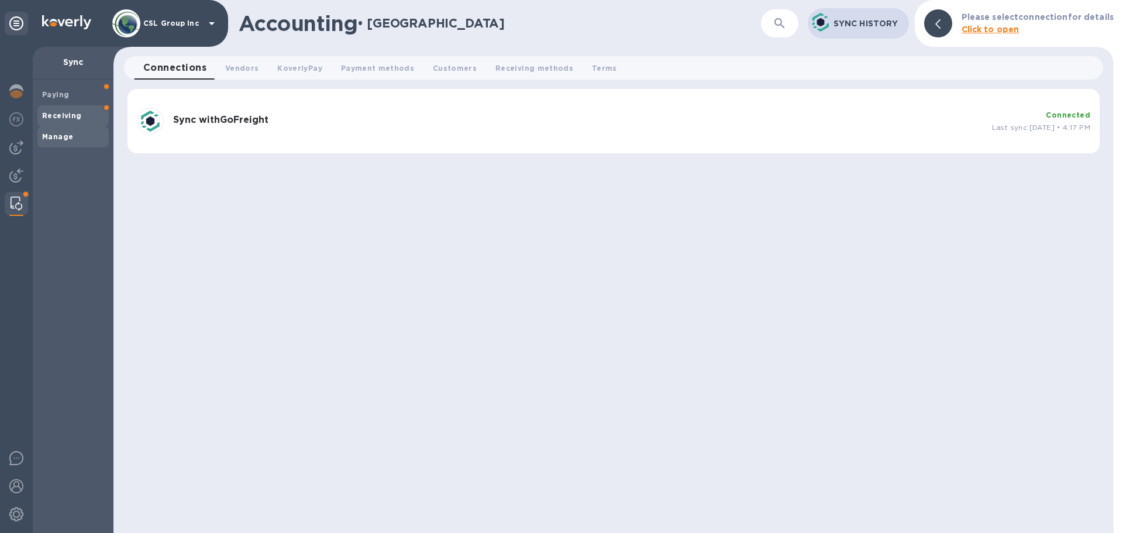
click at [47, 115] on b "Receiving" at bounding box center [62, 115] width 40 height 9
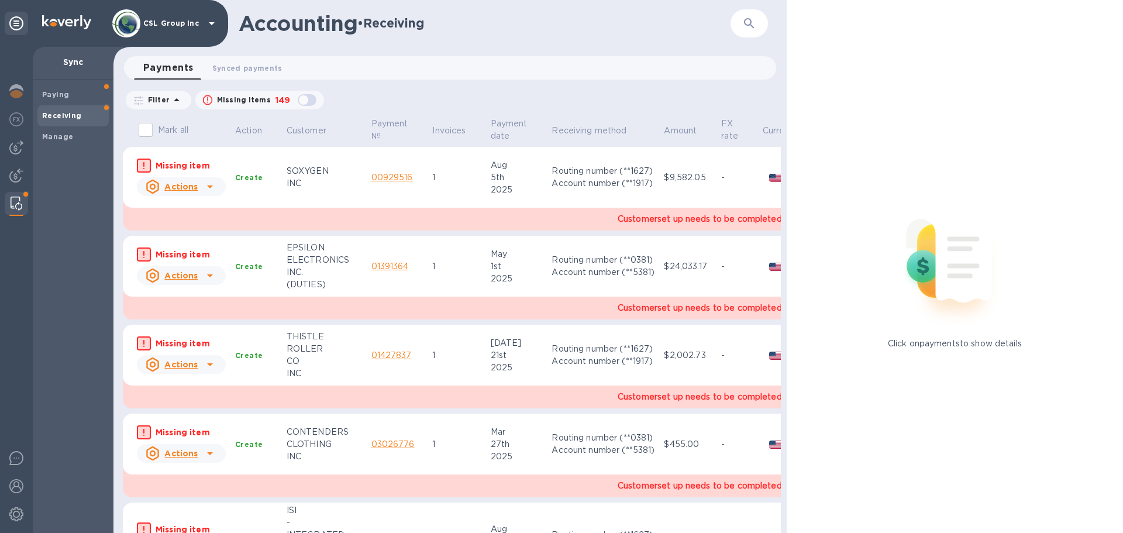
click at [383, 173] on link "00929516" at bounding box center [392, 177] width 42 height 9
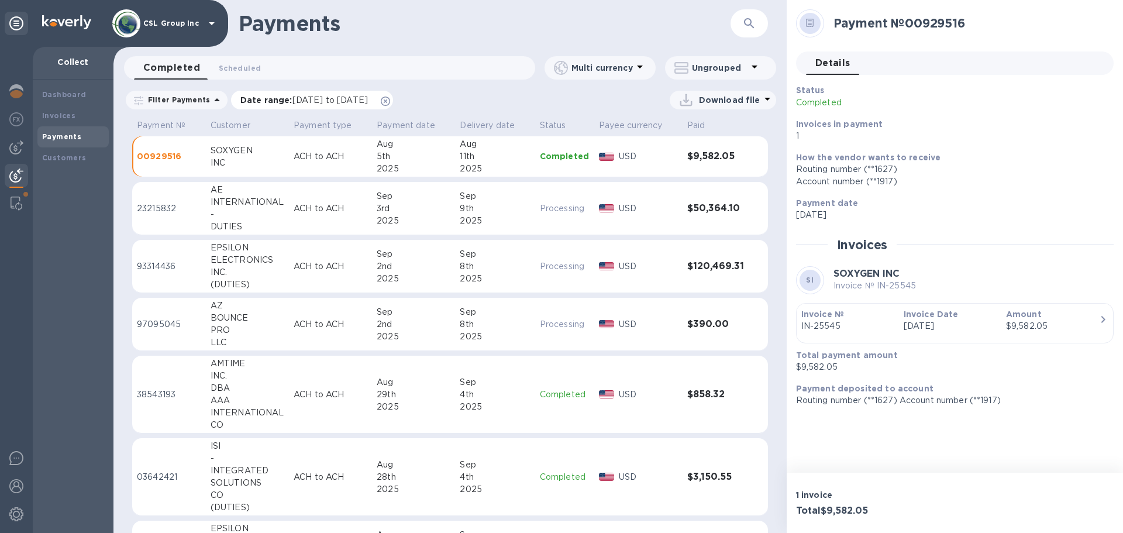
click at [364, 104] on span "[DATE] to [DATE]" at bounding box center [329, 99] width 75 height 9
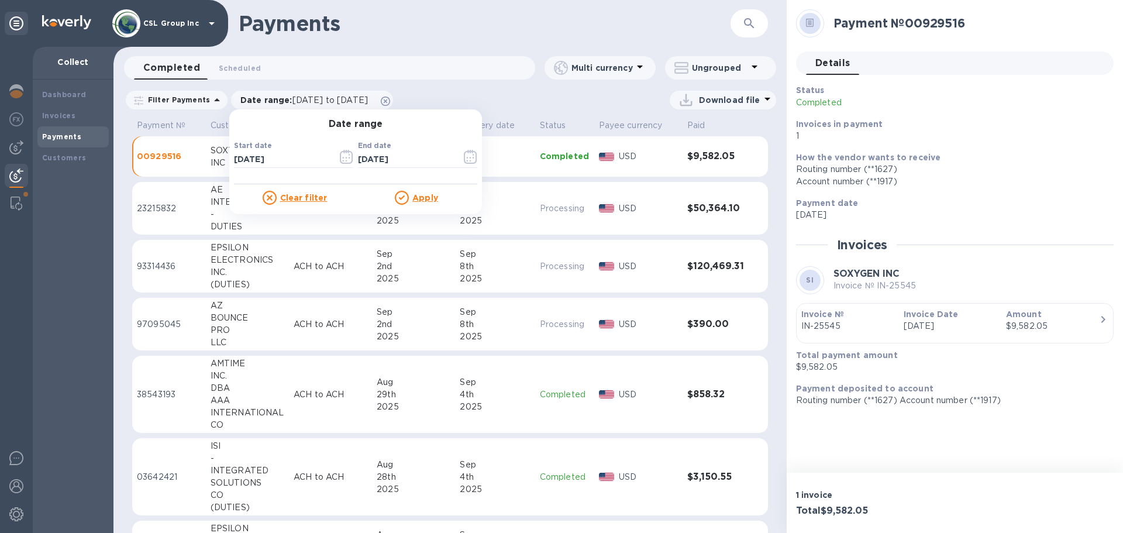
click at [523, 24] on h1 "Payments" at bounding box center [485, 23] width 492 height 25
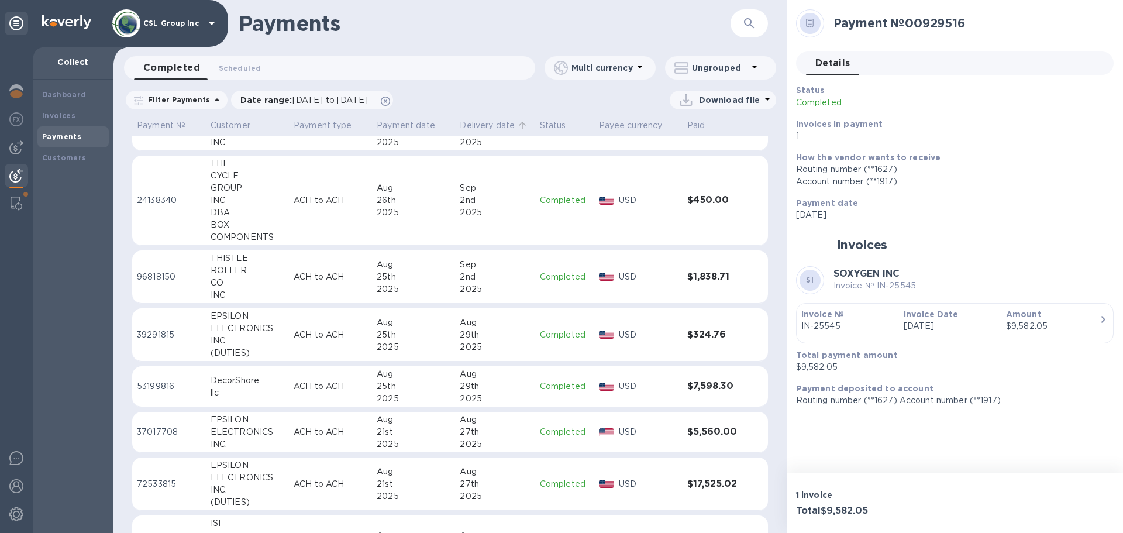
scroll to position [702, 0]
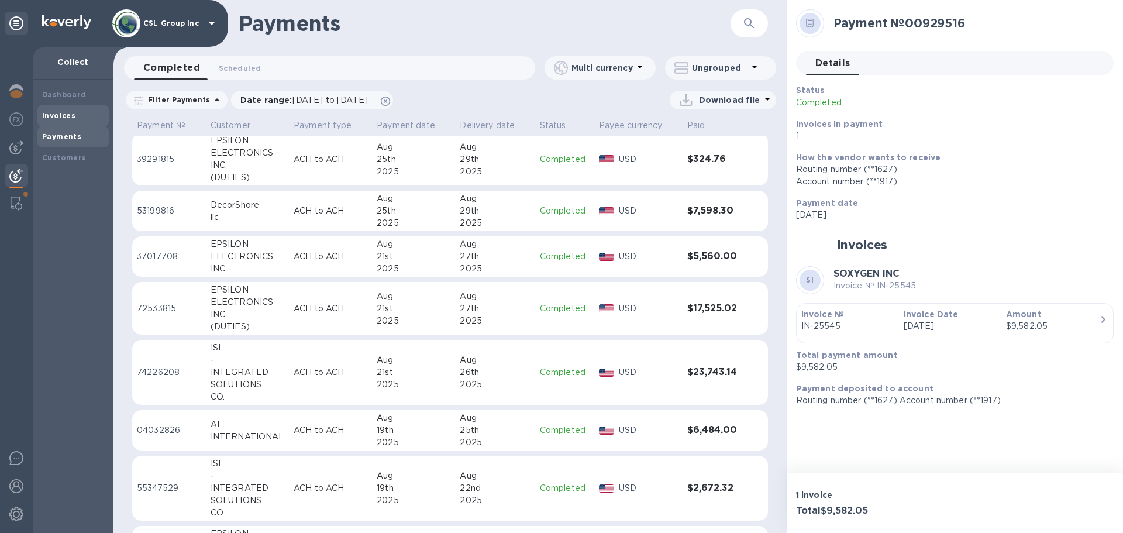
click at [56, 114] on b "Invoices" at bounding box center [58, 115] width 33 height 9
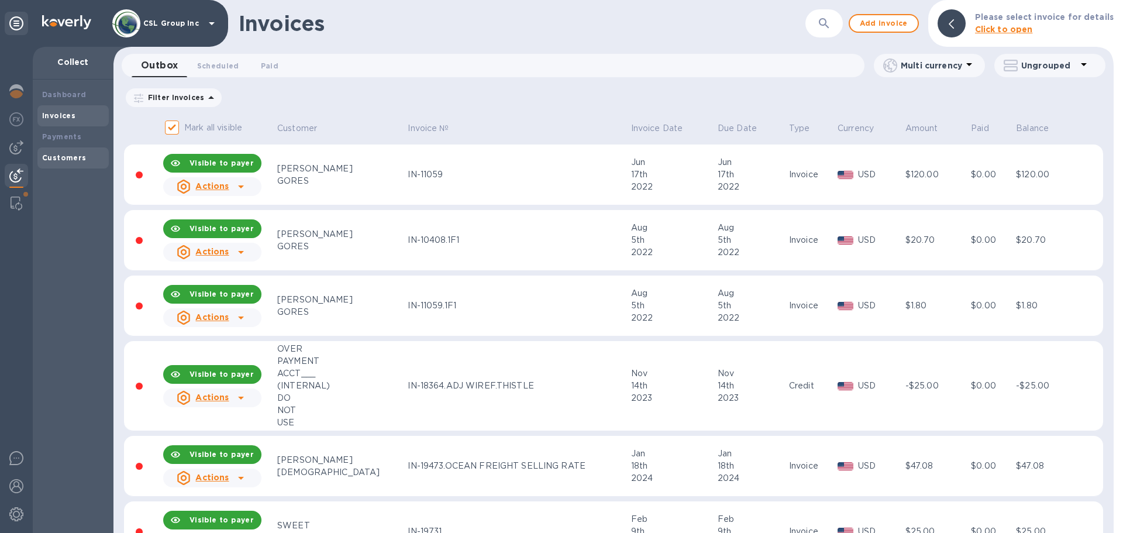
click at [60, 158] on b "Customers" at bounding box center [64, 157] width 44 height 9
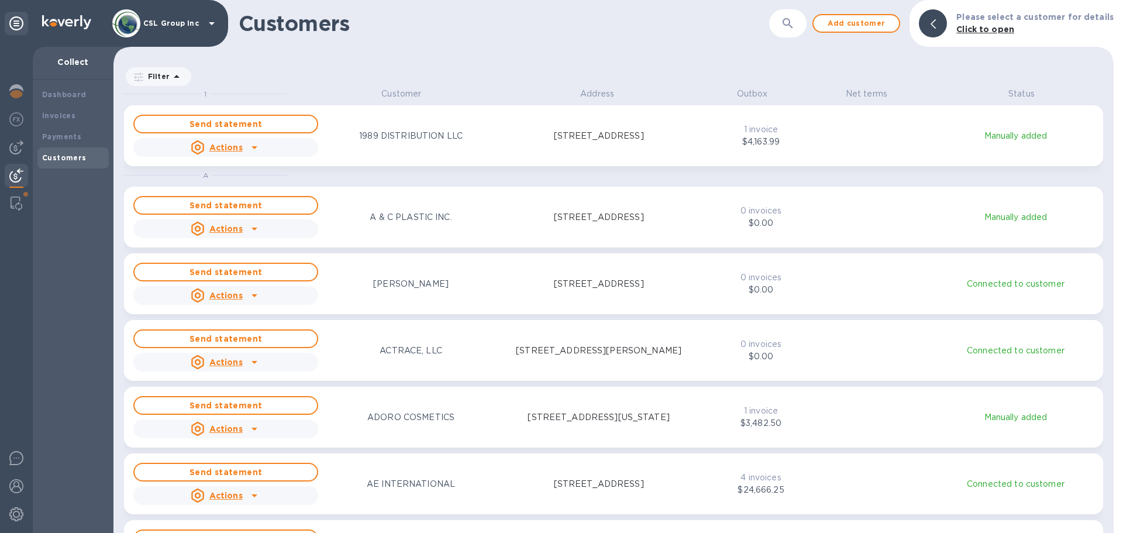
scroll to position [436, 995]
click at [73, 95] on b "Dashboard" at bounding box center [64, 94] width 44 height 9
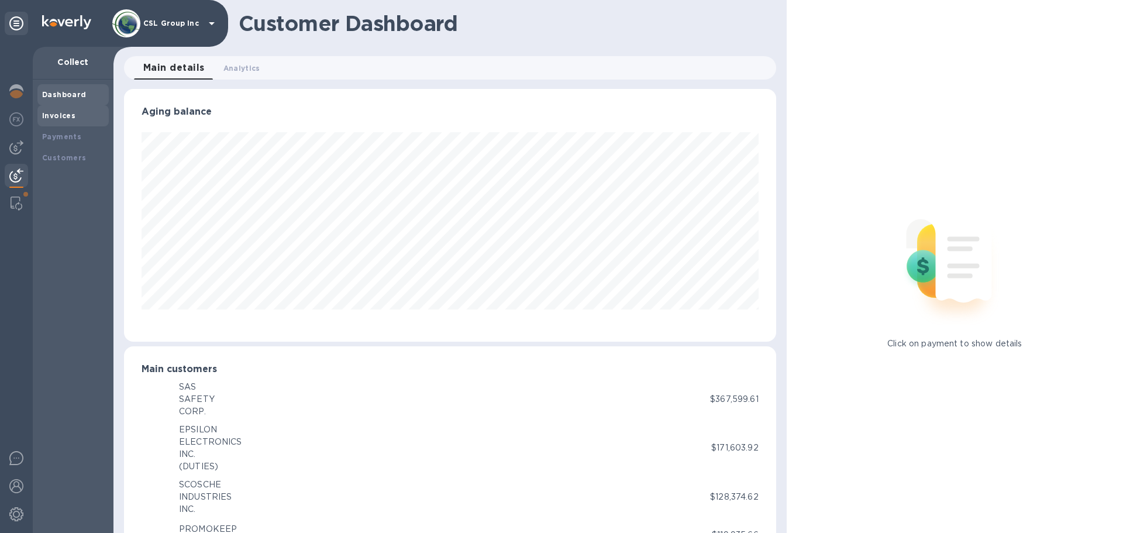
scroll to position [584543, 584148]
click at [61, 111] on b "Invoices" at bounding box center [58, 115] width 33 height 9
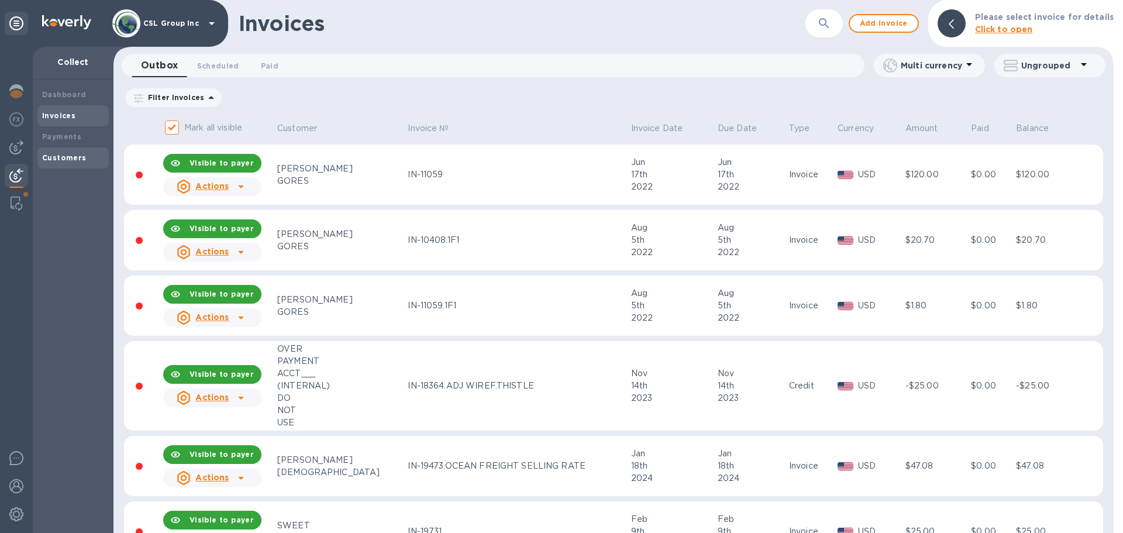
click at [51, 158] on b "Customers" at bounding box center [64, 157] width 44 height 9
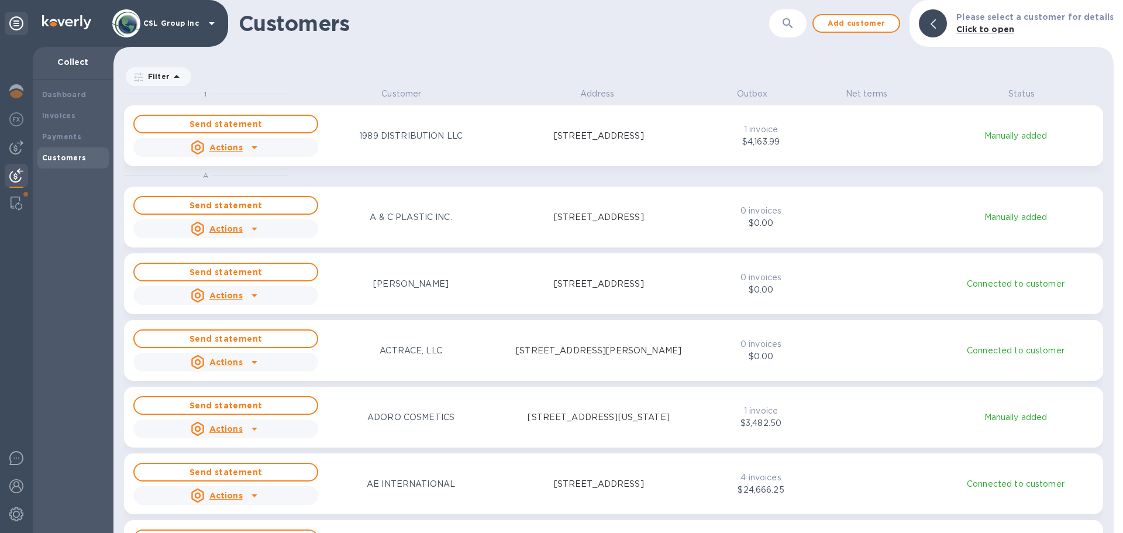
scroll to position [436, 995]
click at [75, 95] on b "Dashboard" at bounding box center [64, 94] width 44 height 9
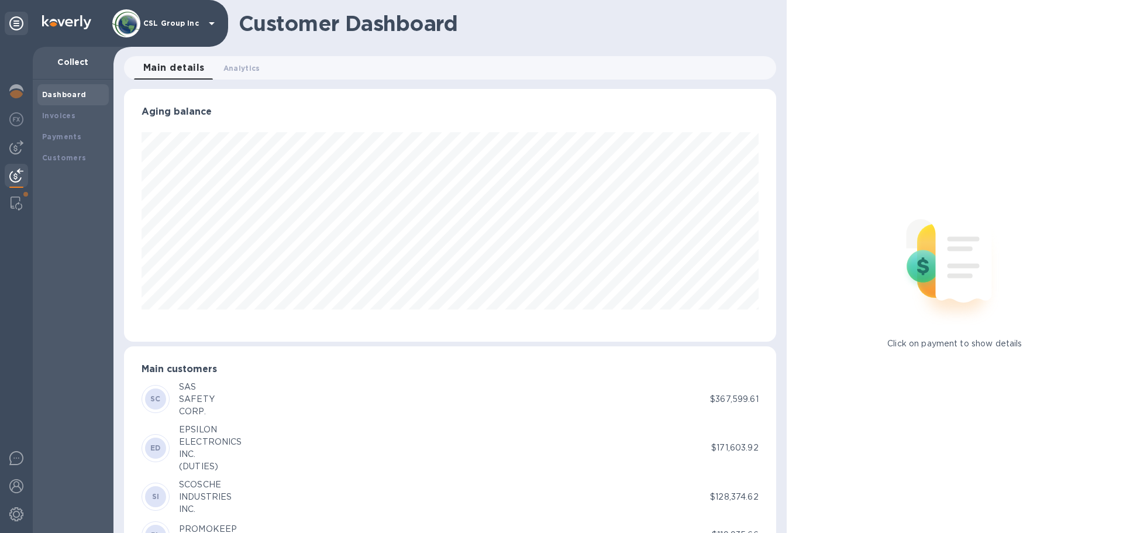
scroll to position [584543, 584148]
